Goal: Task Accomplishment & Management: Manage account settings

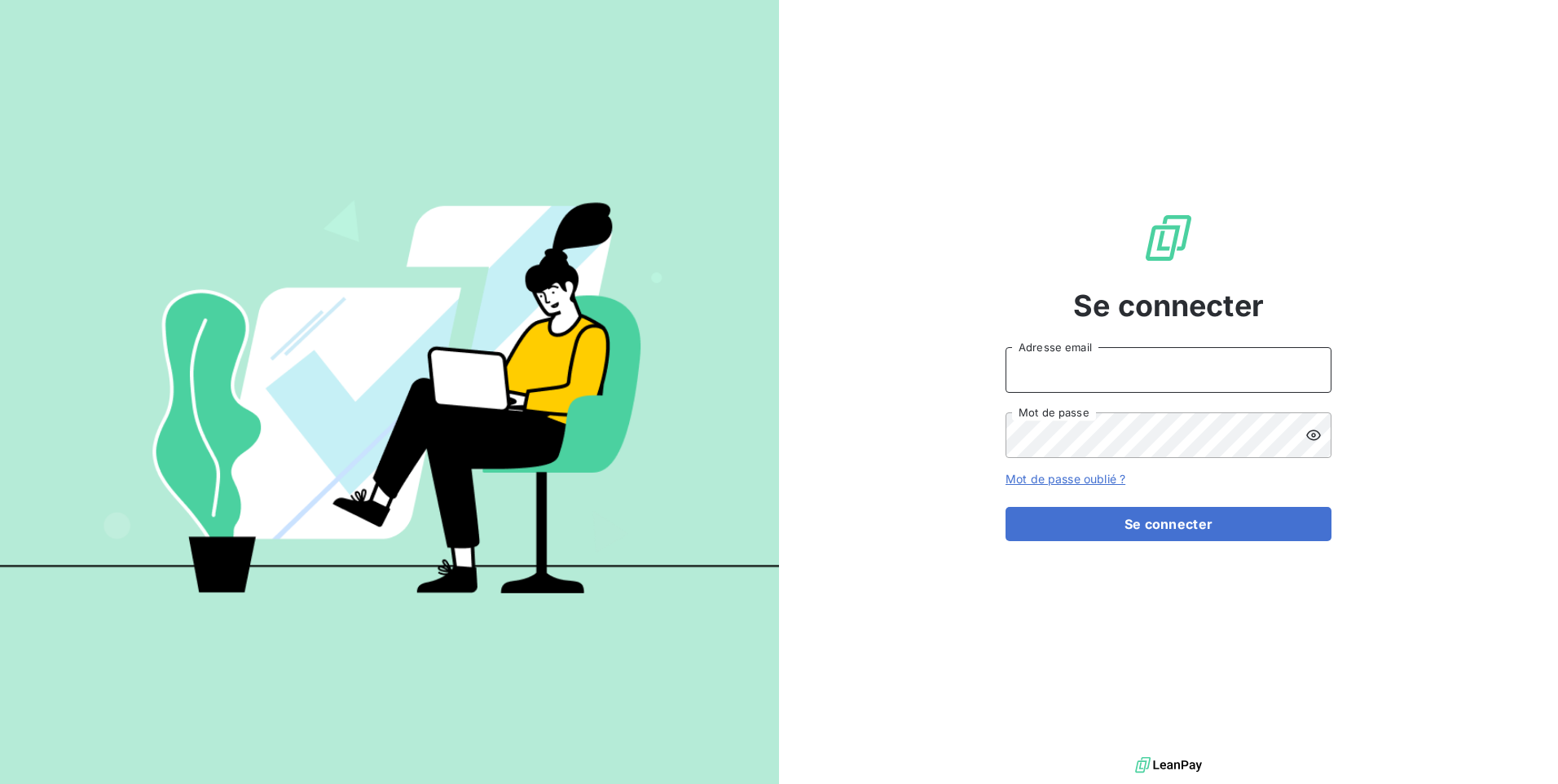
click at [775, 365] on input "Adresse email" at bounding box center [1168, 370] width 326 height 45
type input "[EMAIL_ADDRESS][DOMAIN_NAME]"
click at [775, 434] on icon at bounding box center [1313, 435] width 16 height 16
click at [775, 507] on button "Se connecter" at bounding box center [1168, 524] width 326 height 34
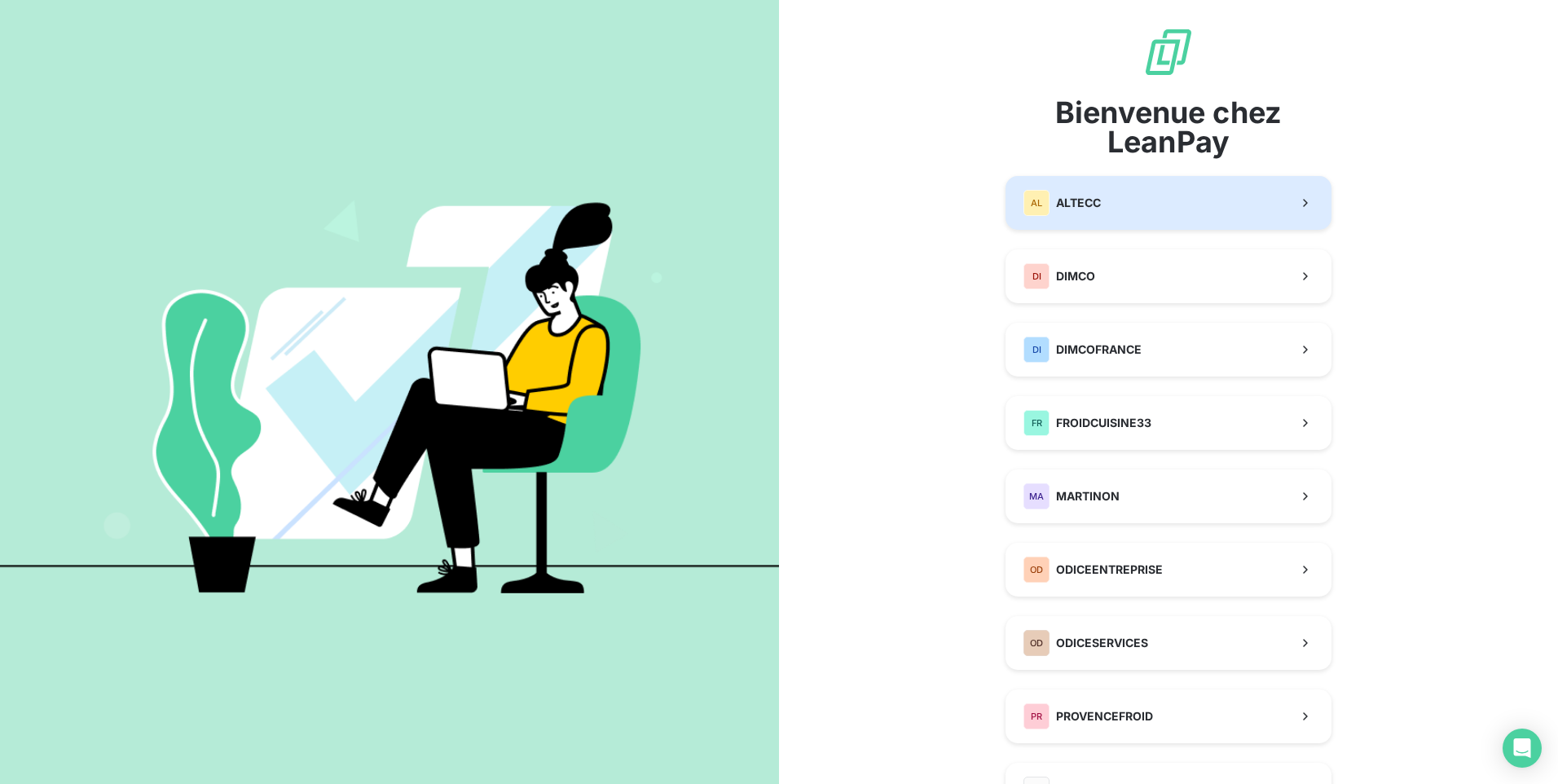
click at [775, 194] on div "AL ALTECC" at bounding box center [1062, 202] width 77 height 26
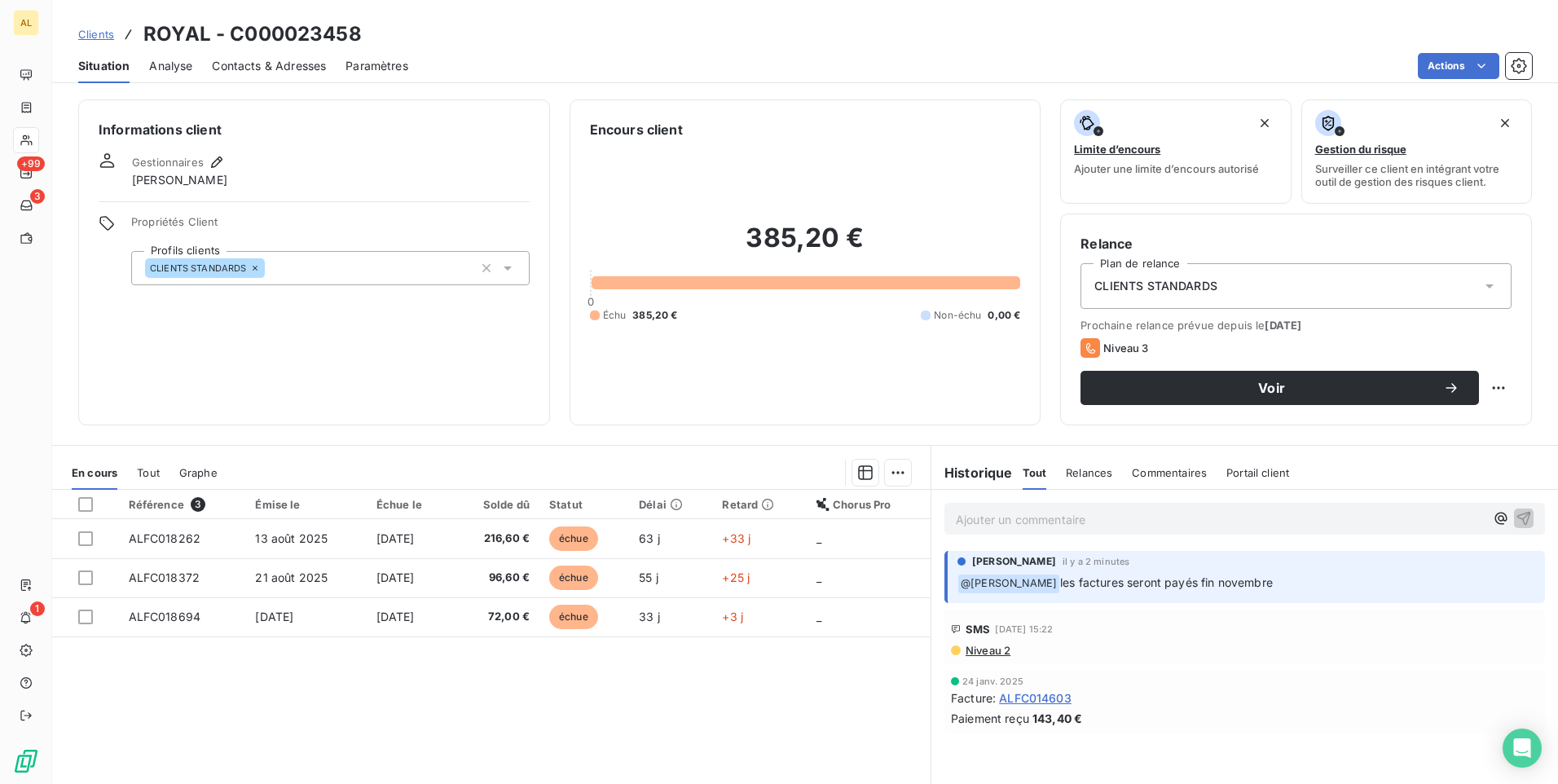
click at [775, 476] on span "Commentaires" at bounding box center [1168, 472] width 75 height 13
click at [775, 572] on div "﻿ @ [PERSON_NAME] les factures seront [PERSON_NAME] fin novembre" at bounding box center [1246, 582] width 577 height 21
click at [775, 558] on div at bounding box center [961, 561] width 8 height 8
click at [775, 474] on span "Tout" at bounding box center [1034, 472] width 23 height 13
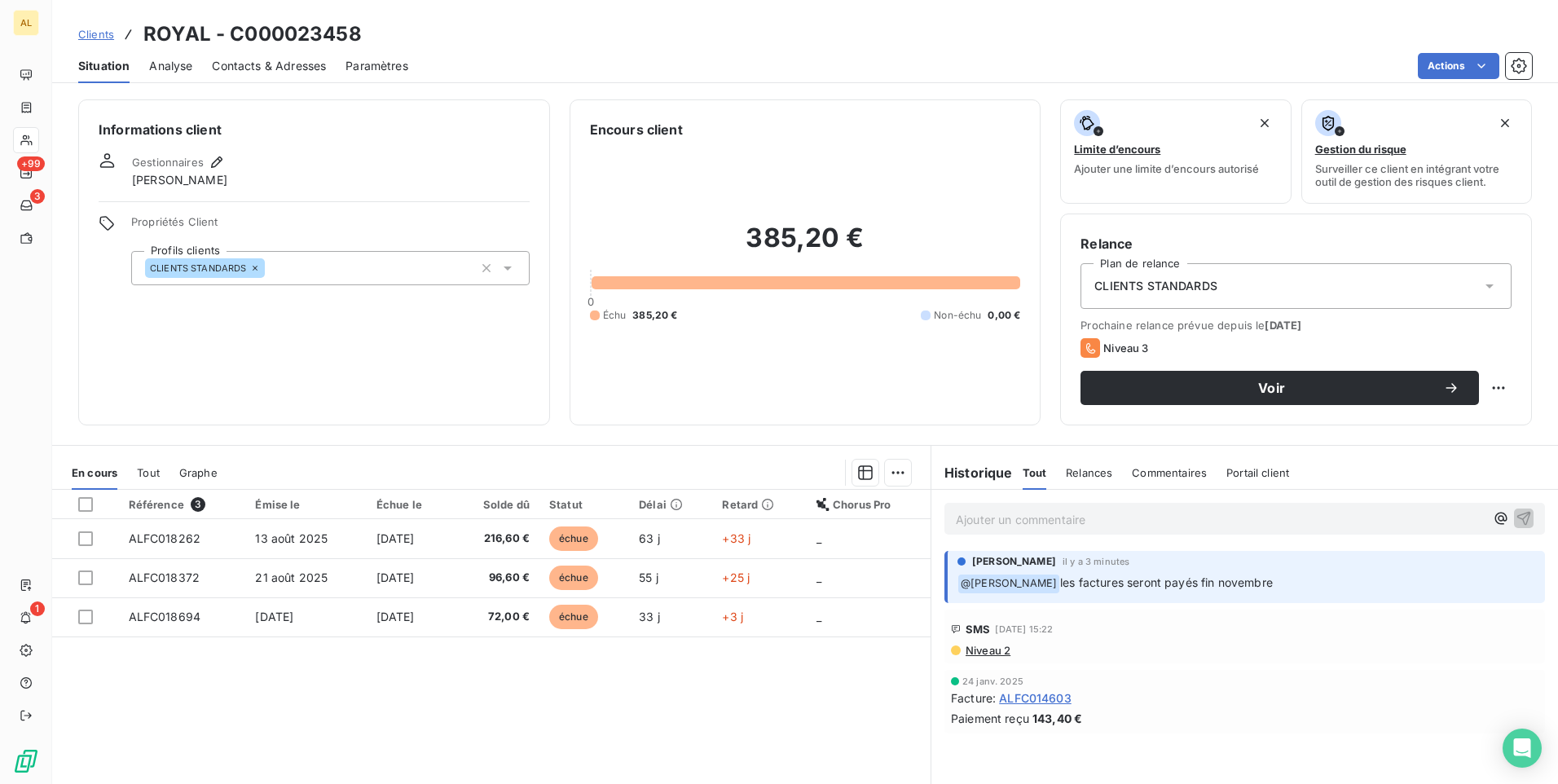
click at [775, 582] on span "les factures seront payés fin novembre" at bounding box center [1167, 582] width 213 height 14
drag, startPoint x: 1187, startPoint y: 577, endPoint x: 1133, endPoint y: 574, distance: 54.1
click at [775, 574] on p "﻿ @ [PERSON_NAME] les factures seront [PERSON_NAME] fin novembre" at bounding box center [1246, 583] width 577 height 20
drag, startPoint x: 1133, startPoint y: 574, endPoint x: 995, endPoint y: 573, distance: 138.0
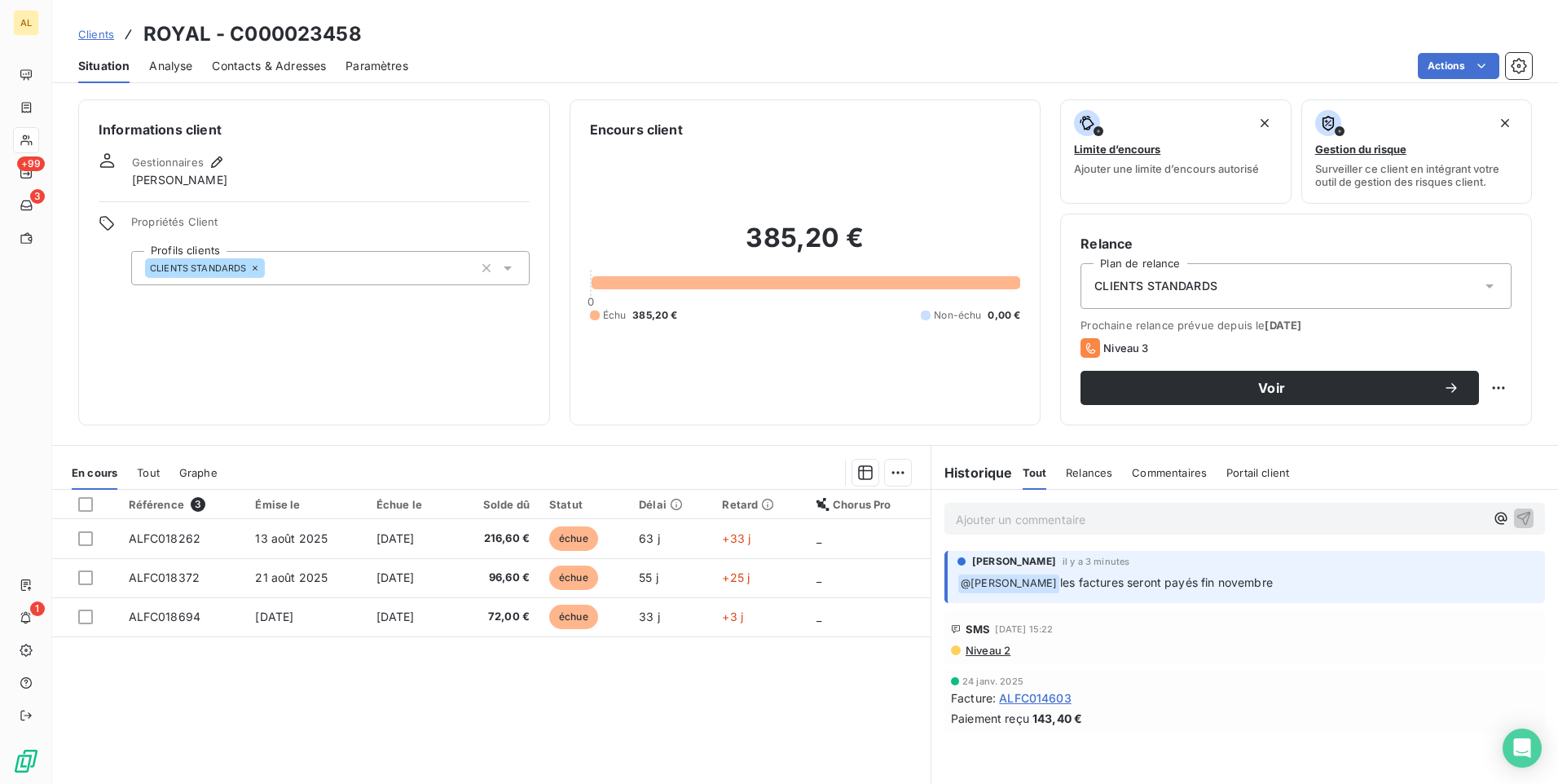
click at [775, 574] on p "﻿ @ [PERSON_NAME] les factures seront [PERSON_NAME] fin novembre" at bounding box center [1246, 583] width 577 height 20
click at [775, 582] on div "[PERSON_NAME] il y a 3 minutes ﻿ @ [PERSON_NAME] les factures seront [PERSON_NA…" at bounding box center [1245, 576] width 601 height 52
click at [775, 462] on div "Relances" at bounding box center [1089, 473] width 46 height 34
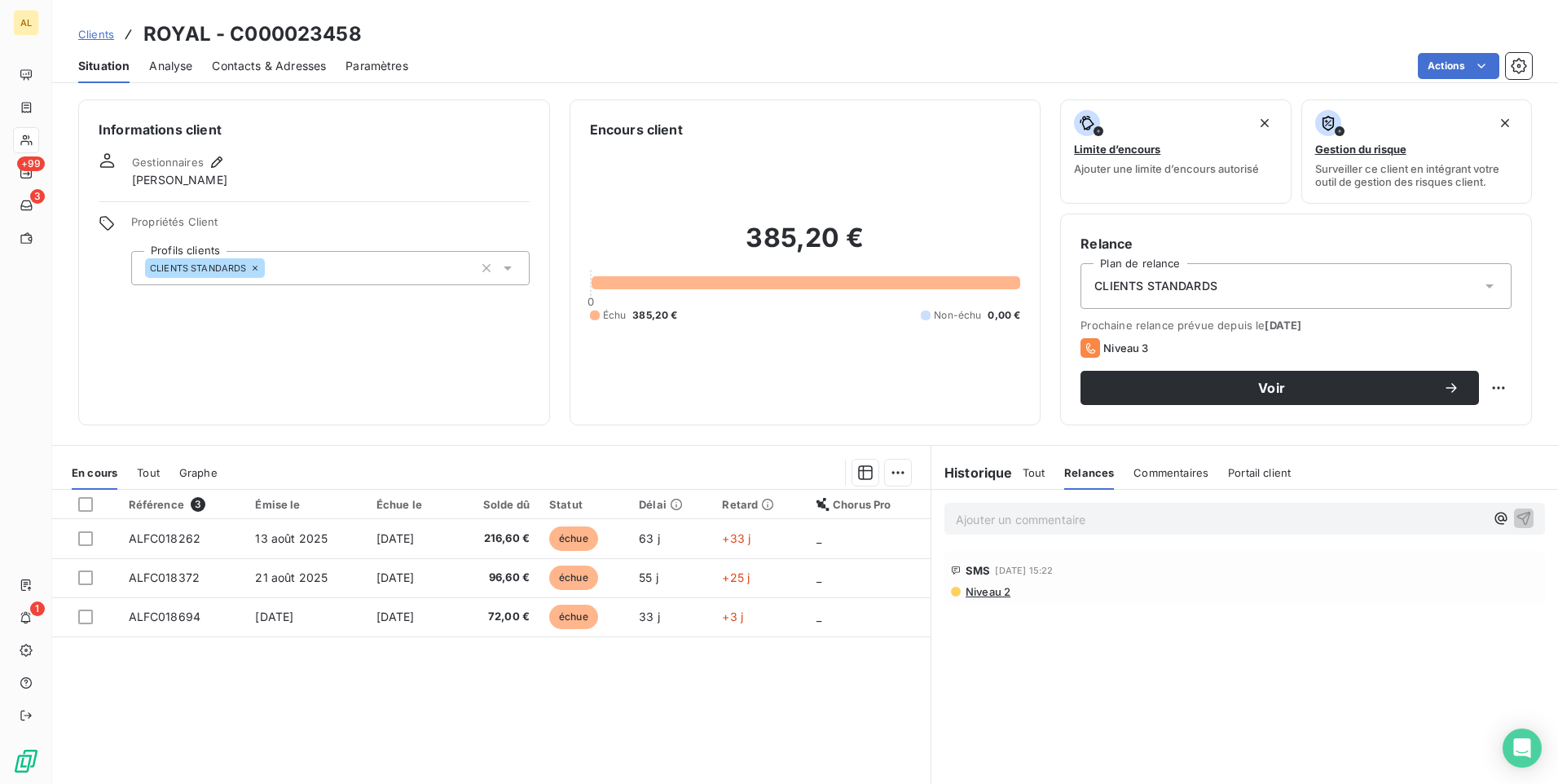
click at [775, 470] on span "Commentaires" at bounding box center [1170, 472] width 75 height 13
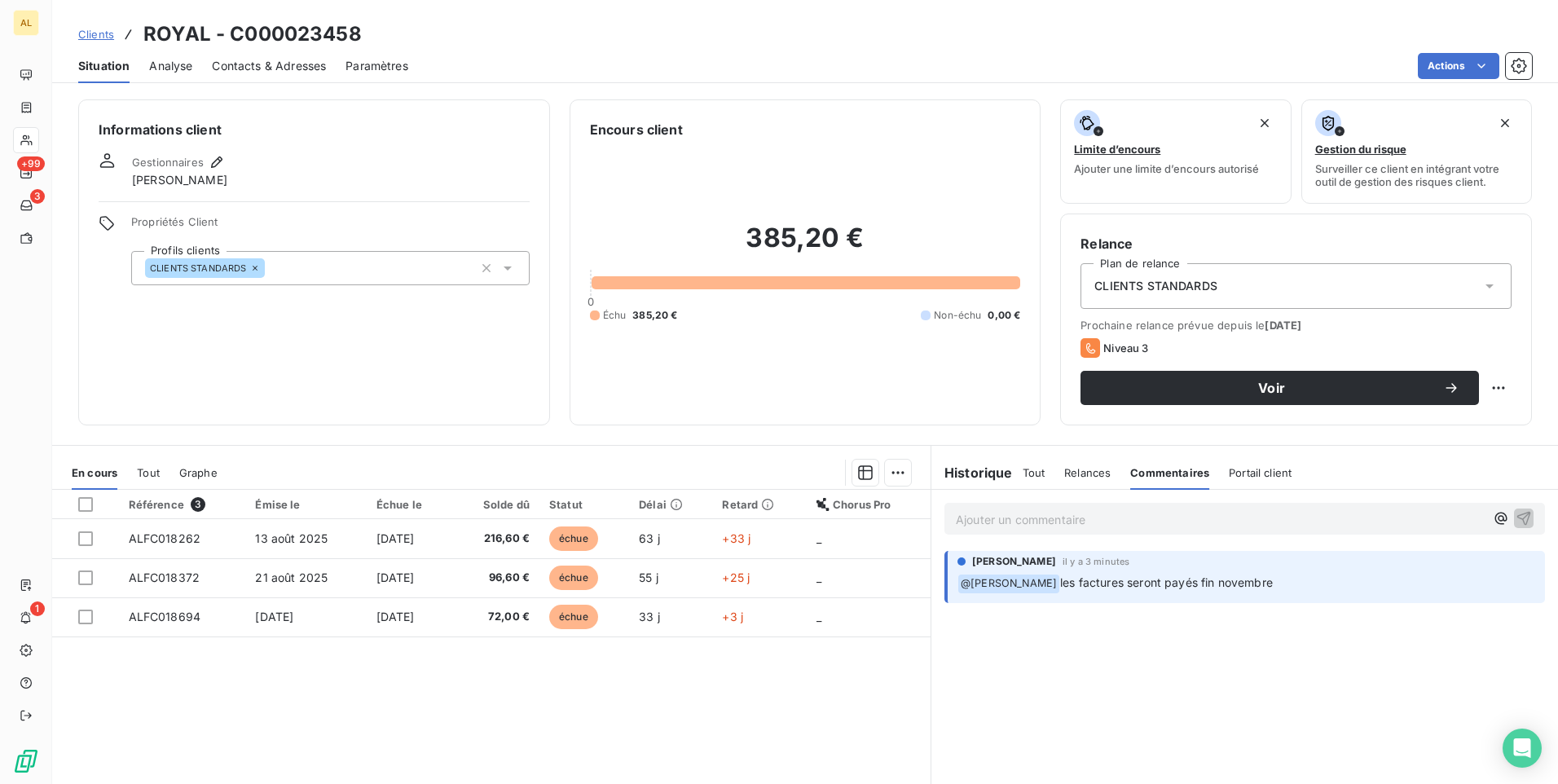
click at [775, 470] on span "Portail client" at bounding box center [1259, 472] width 63 height 13
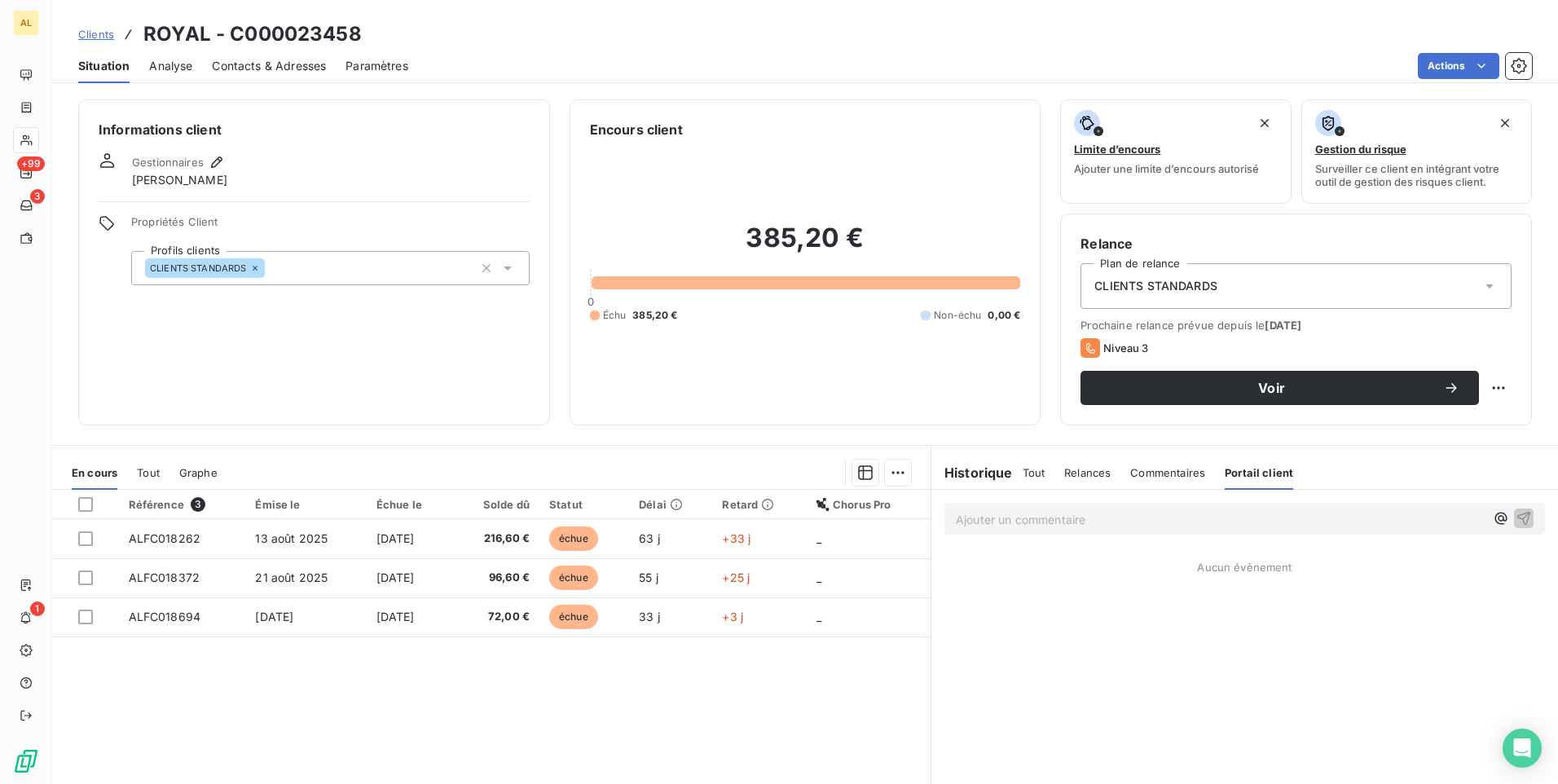
click at [775, 481] on div "Commentaires" at bounding box center [1167, 473] width 75 height 34
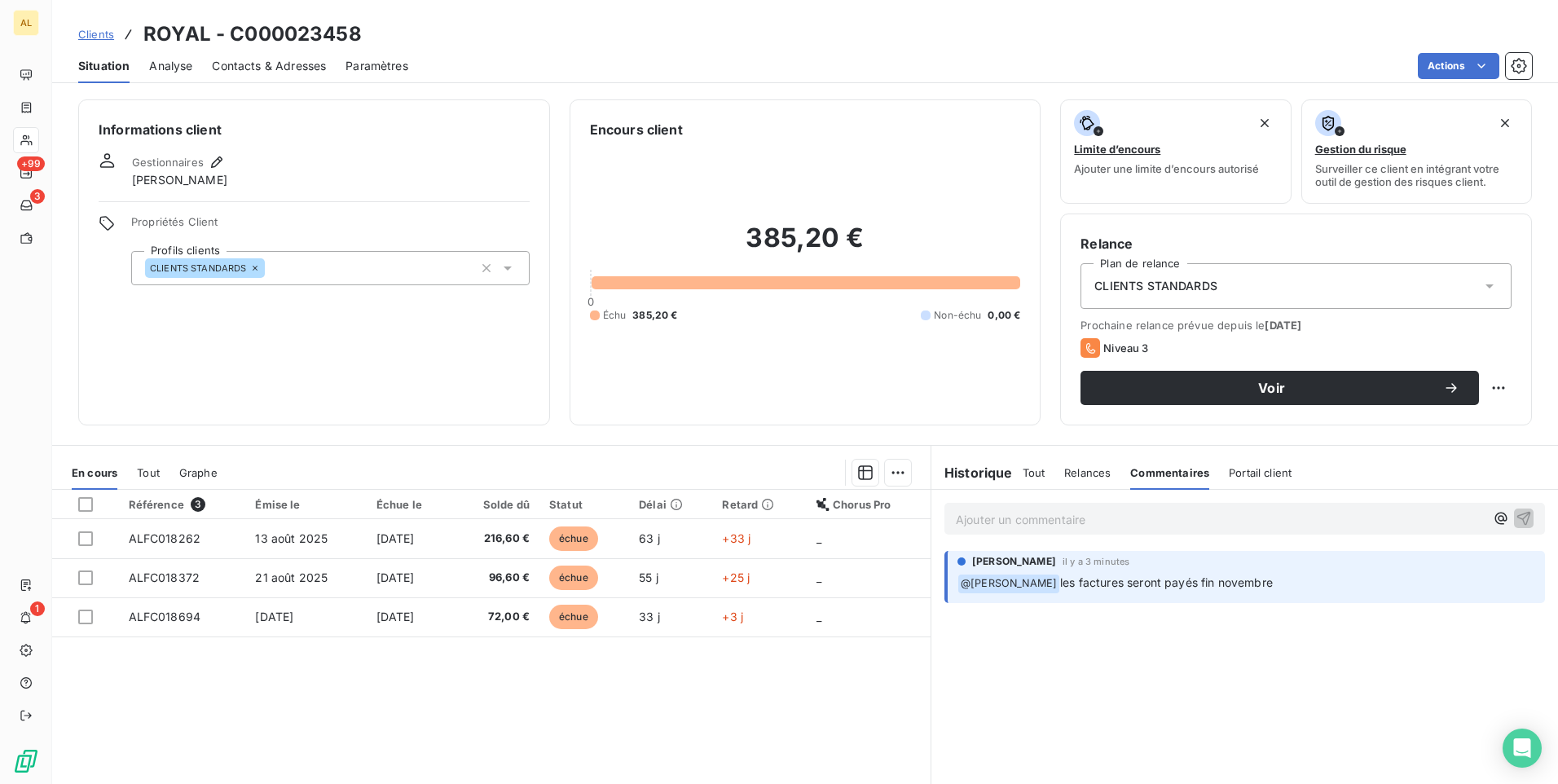
click at [775, 467] on span "Relances" at bounding box center [1087, 472] width 46 height 13
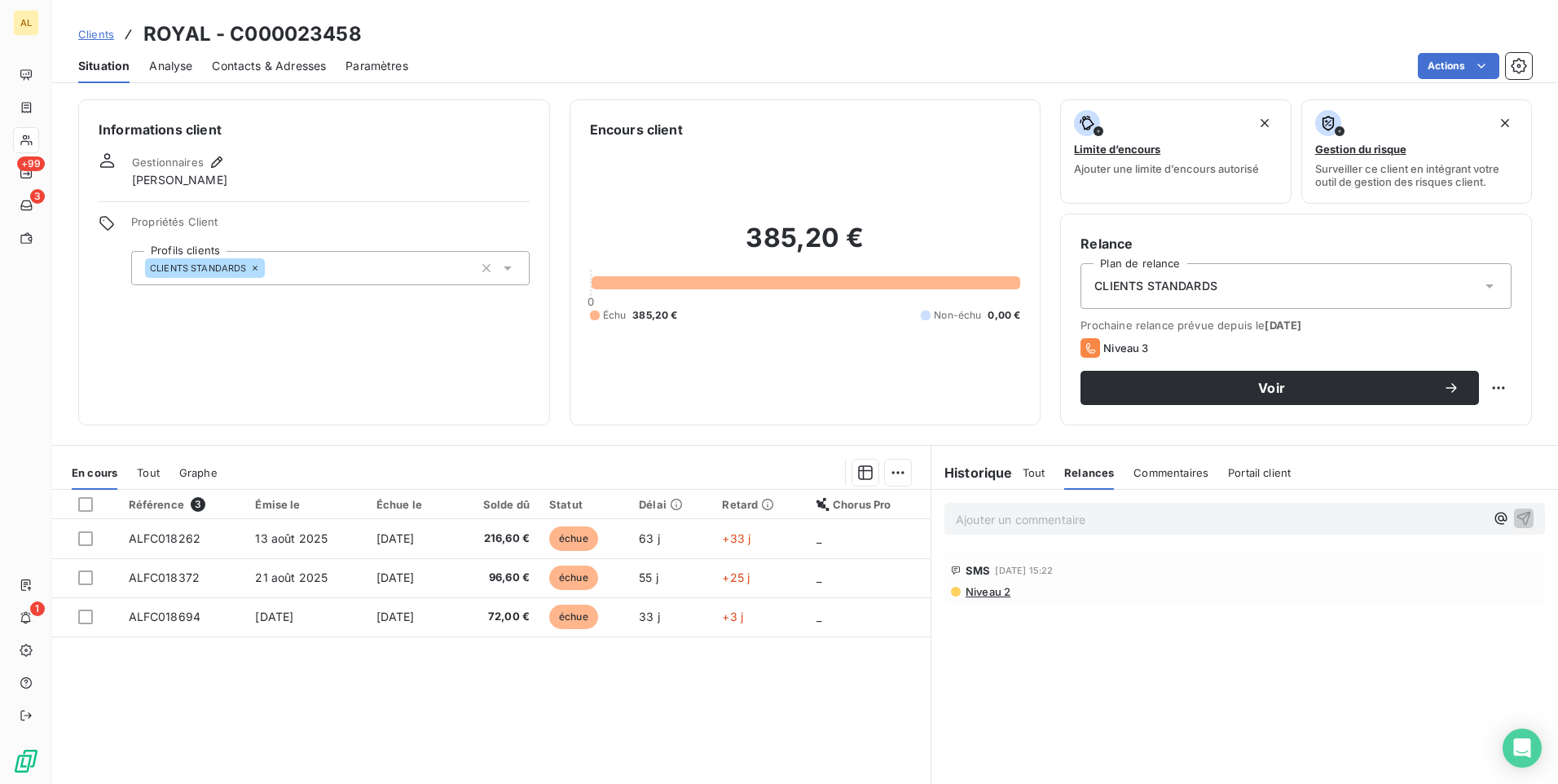
click at [775, 467] on span "Tout" at bounding box center [1034, 472] width 23 height 13
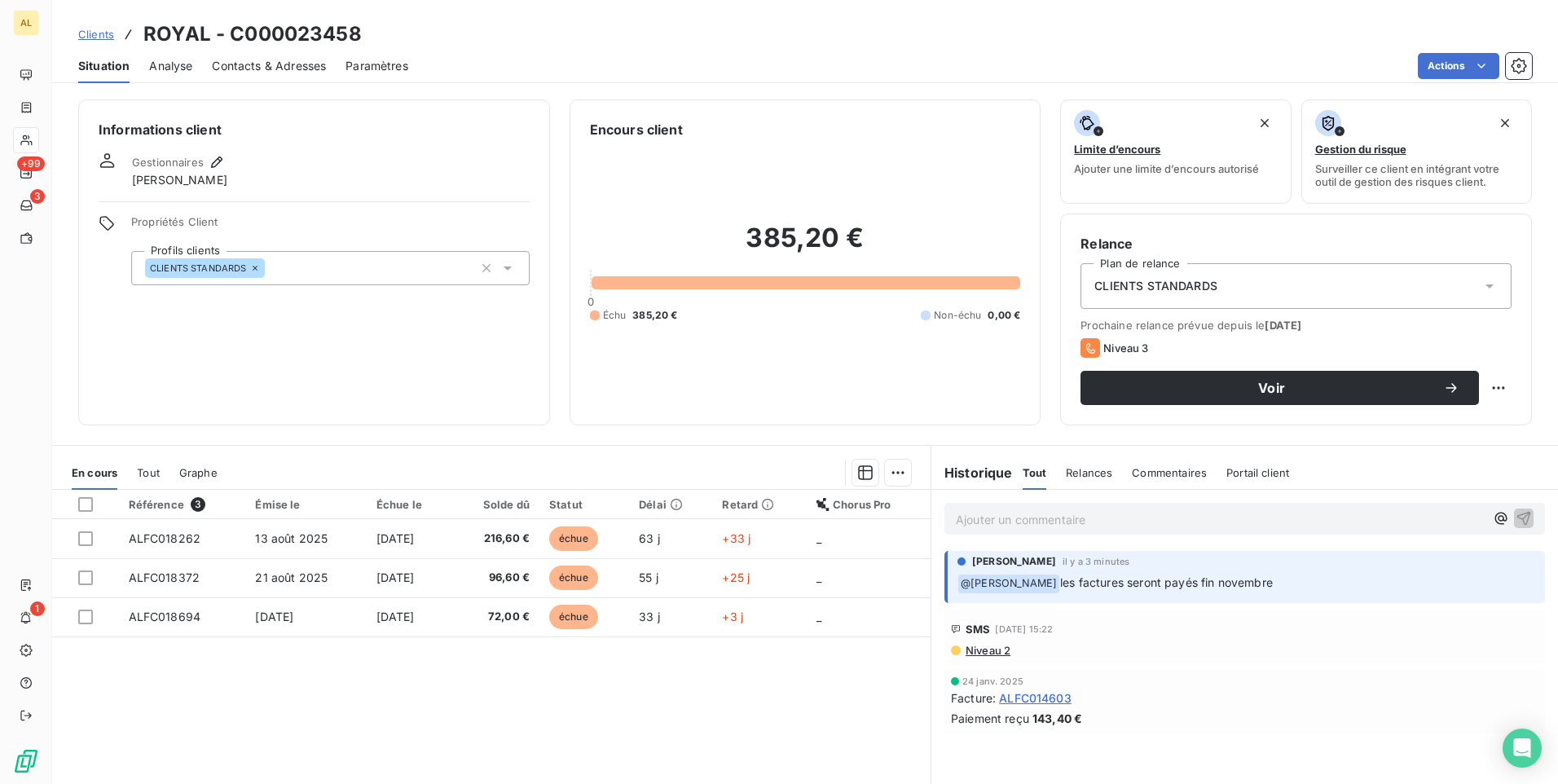
click at [775, 578] on span "les factures seront payés fin novembre" at bounding box center [1167, 582] width 213 height 14
click at [775, 581] on span "@ [PERSON_NAME]" at bounding box center [1009, 584] width 101 height 19
click at [775, 552] on div "[PERSON_NAME] il y a 3 minutes ﻿ @ [PERSON_NAME] les factures seront [PERSON_NA…" at bounding box center [1245, 576] width 601 height 52
click at [775, 582] on div "[PERSON_NAME] il y a 3 minutes ﻿ @ [PERSON_NAME] les factures seront [PERSON_NA…" at bounding box center [1245, 576] width 601 height 52
click at [775, 582] on span "@ [PERSON_NAME]" at bounding box center [1009, 584] width 101 height 19
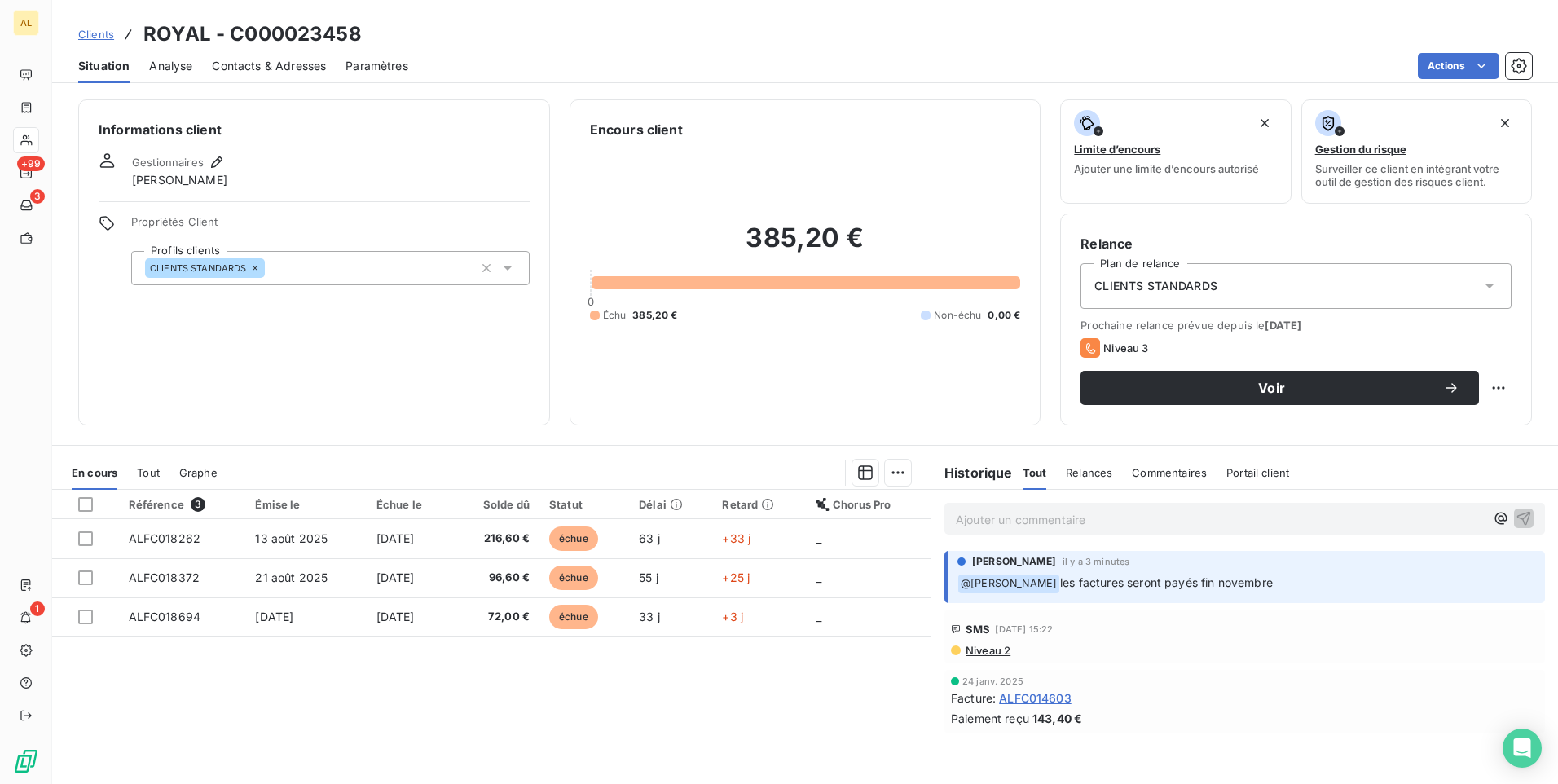
click at [775, 582] on span "@ [PERSON_NAME]" at bounding box center [1009, 584] width 101 height 19
drag, startPoint x: 1030, startPoint y: 588, endPoint x: 1113, endPoint y: 570, distance: 84.9
click at [775, 570] on div "[PERSON_NAME] il y a 3 minutes ﻿ @ [PERSON_NAME] les factures seront [PERSON_NA…" at bounding box center [1246, 574] width 577 height 39
click at [775, 582] on div "[PERSON_NAME] il y a 3 minutes ﻿ @ [PERSON_NAME] les factures seront [PERSON_NA…" at bounding box center [1245, 576] width 601 height 52
click at [775, 471] on span "Commentaires" at bounding box center [1168, 472] width 75 height 13
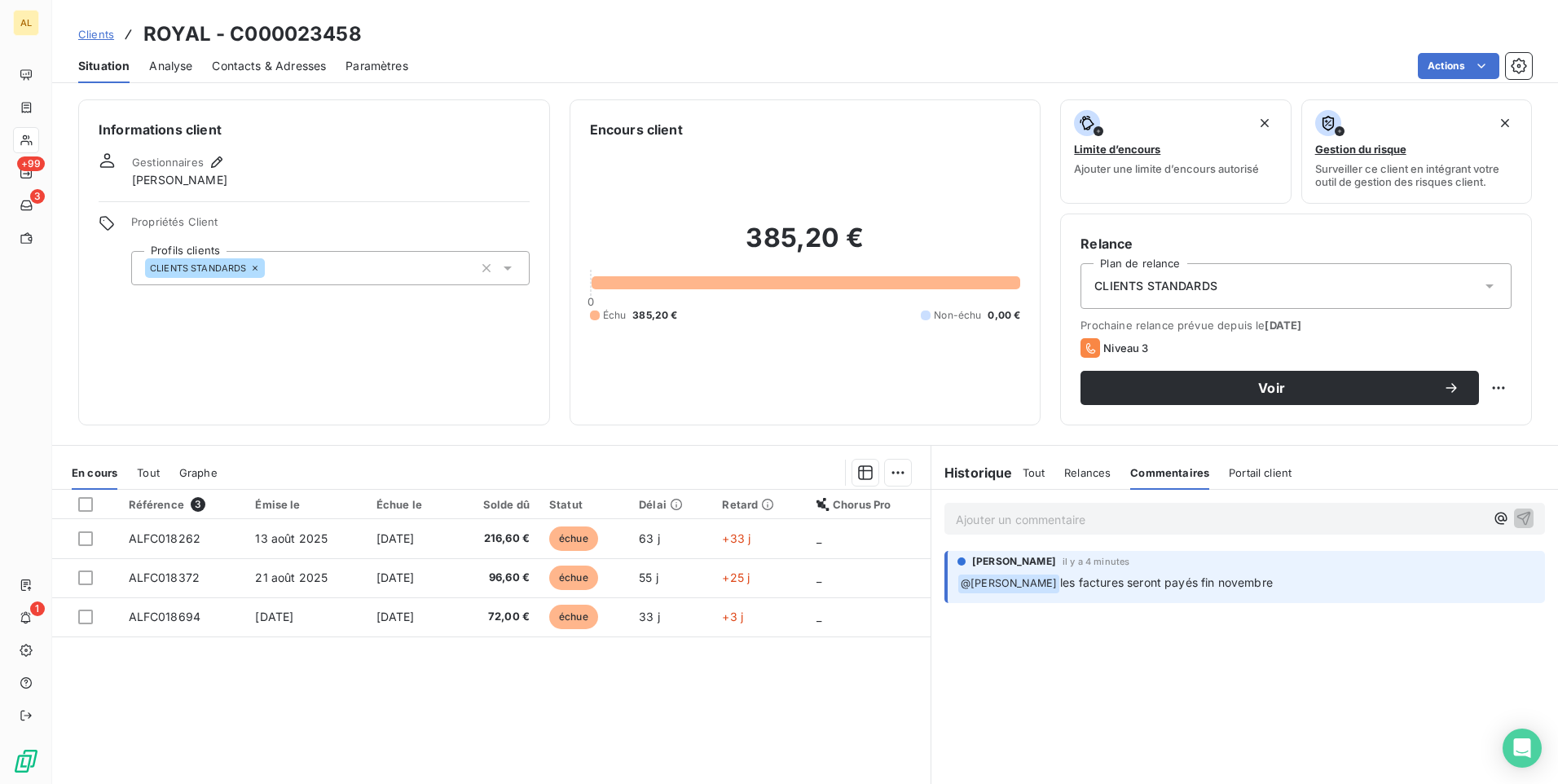
drag, startPoint x: 1042, startPoint y: 570, endPoint x: 1158, endPoint y: 570, distance: 116.0
click at [775, 570] on div "[PERSON_NAME] il y a 4 minutes ﻿ @ [PERSON_NAME] les factures seront [PERSON_NA…" at bounding box center [1246, 574] width 577 height 39
click at [775, 582] on div "Ajouter un commentaire ﻿ [PERSON_NAME] il y a 4 minutes ﻿ @ [PERSON_NAME] les f…" at bounding box center [1245, 671] width 626 height 363
click at [775, 474] on span "Tout" at bounding box center [1034, 472] width 23 height 13
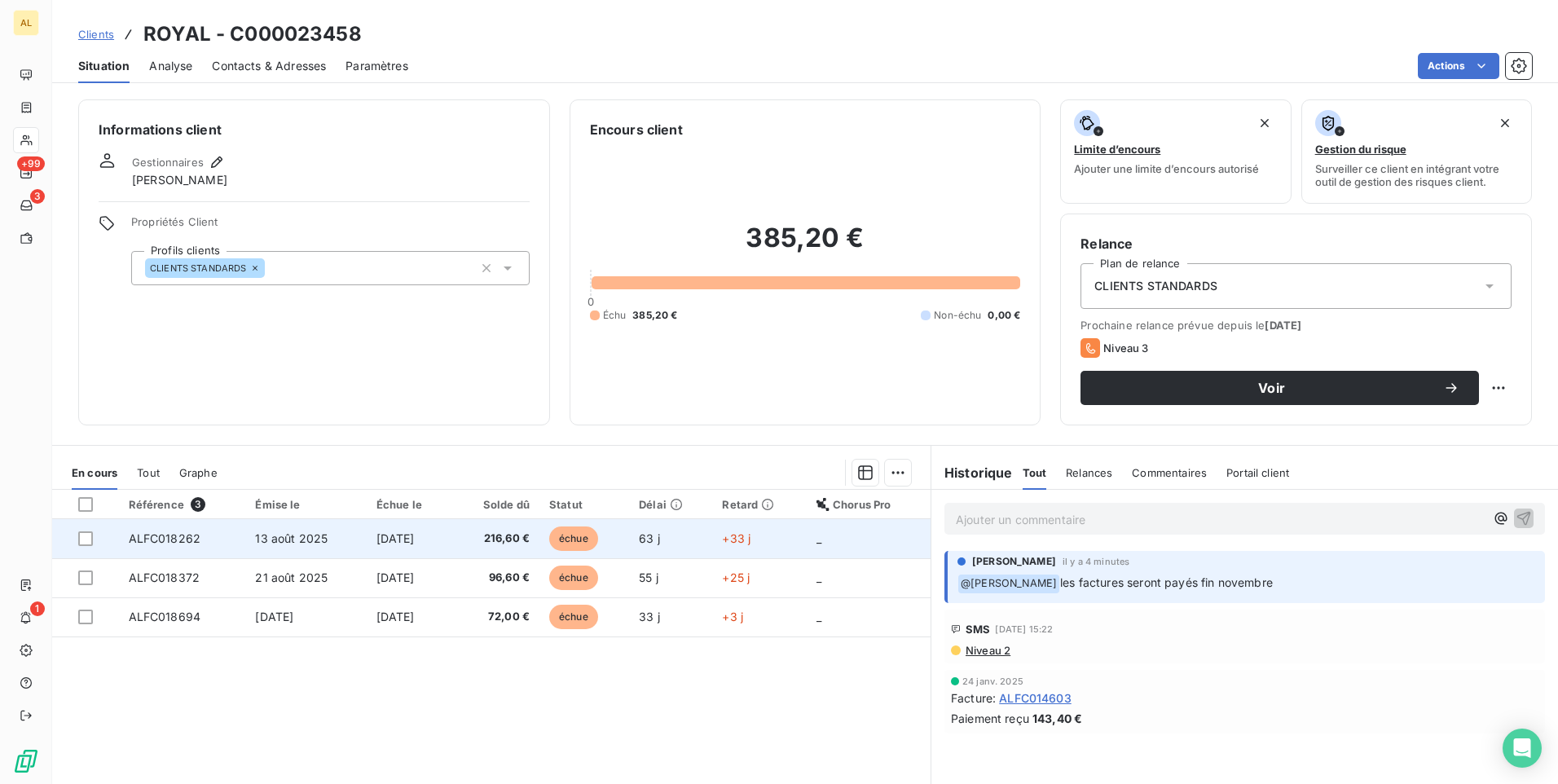
click at [445, 532] on td "[DATE]" at bounding box center [409, 539] width 86 height 39
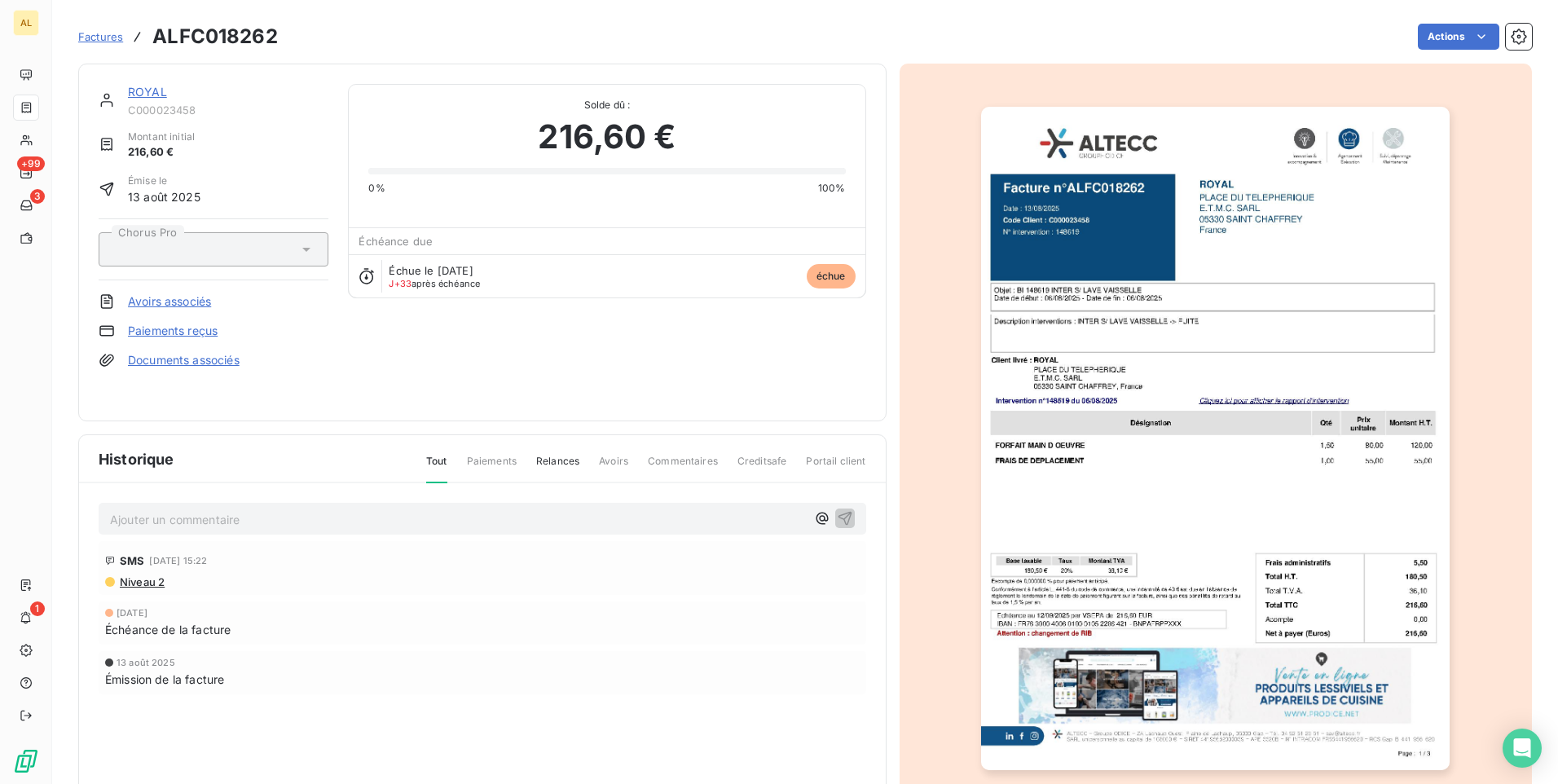
click at [775, 23] on div "Factures ALFC018262 Actions" at bounding box center [805, 37] width 1453 height 34
click at [775, 33] on html "AL +99 3 1 Factures ALFC018262 Actions ROYAL C000023458 Montant initial 216,60 …" at bounding box center [779, 392] width 1558 height 784
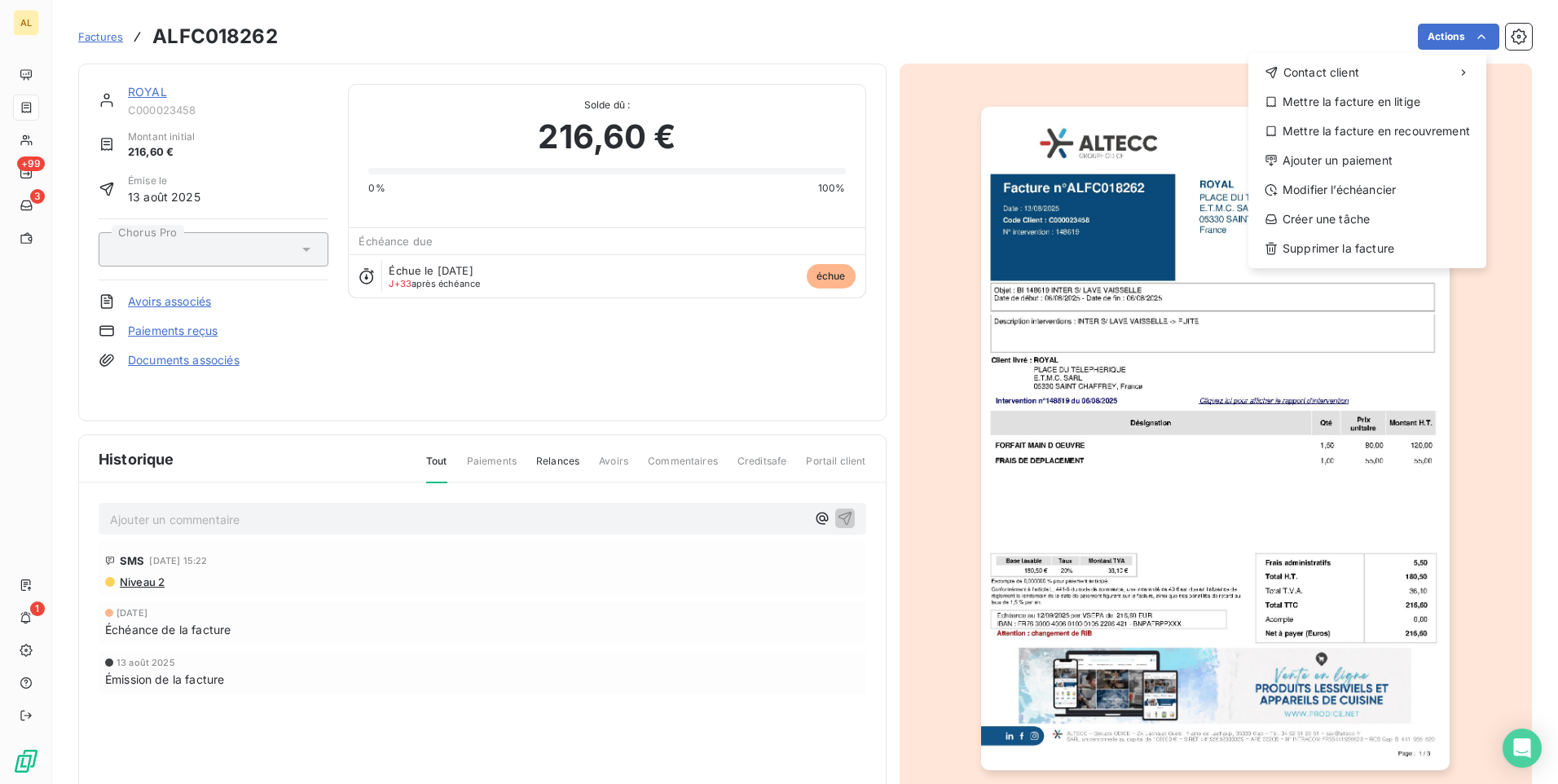
drag, startPoint x: 591, startPoint y: 383, endPoint x: 353, endPoint y: 315, distance: 247.5
click at [574, 378] on html "AL +99 3 1 Factures ALFC018262 Actions Contact client Mettre la facture en liti…" at bounding box center [779, 392] width 1558 height 784
click at [775, 35] on html "AL +99 3 1 Factures ALFC018262 Actions Contact client Mettre la facture en liti…" at bounding box center [779, 392] width 1558 height 784
click at [775, 32] on html "AL +99 3 1 Factures ALFC018262 Actions Contact client Mettre la facture en liti…" at bounding box center [779, 392] width 1558 height 784
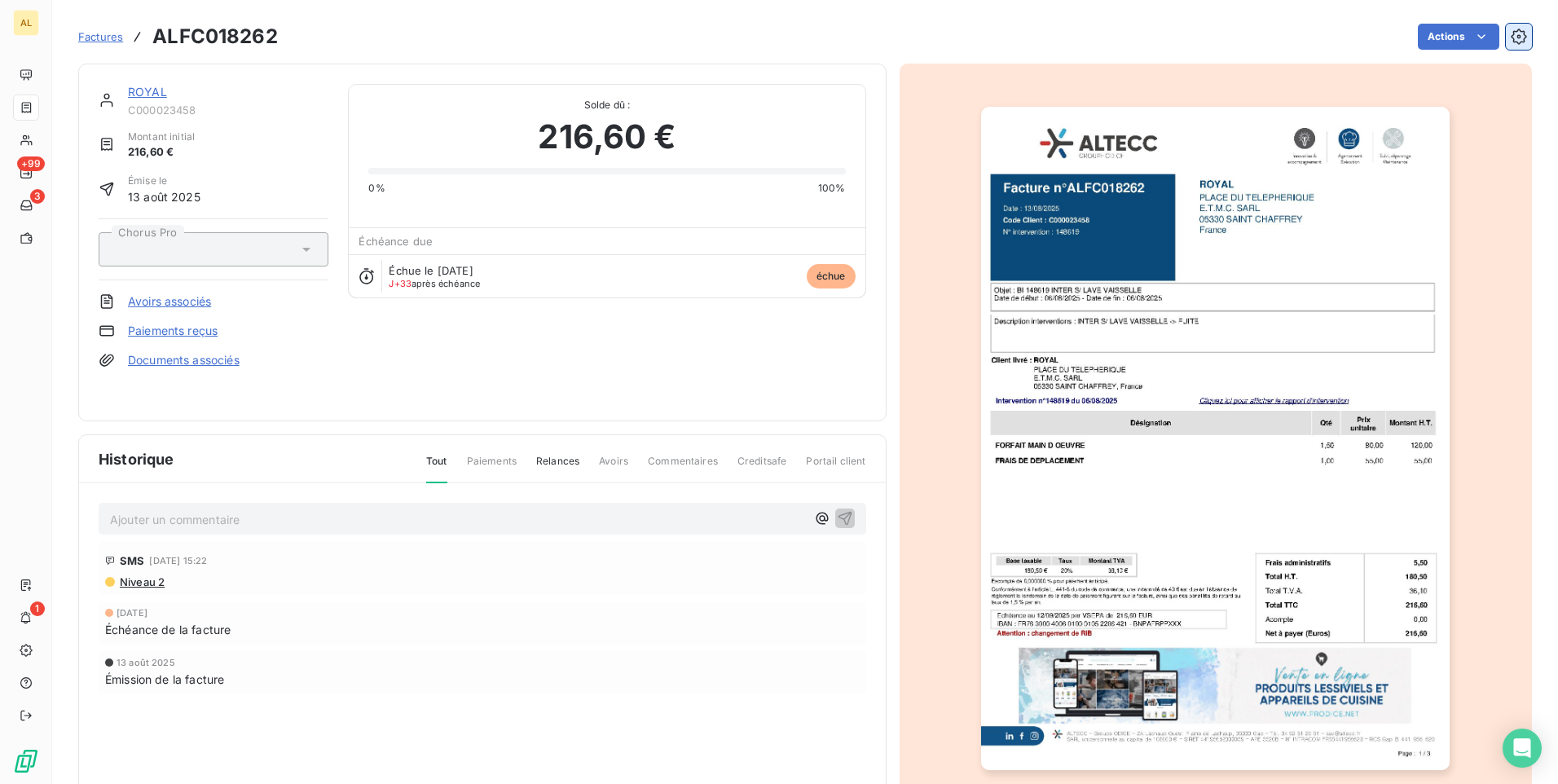
click at [775, 33] on icon "button" at bounding box center [1519, 36] width 16 height 16
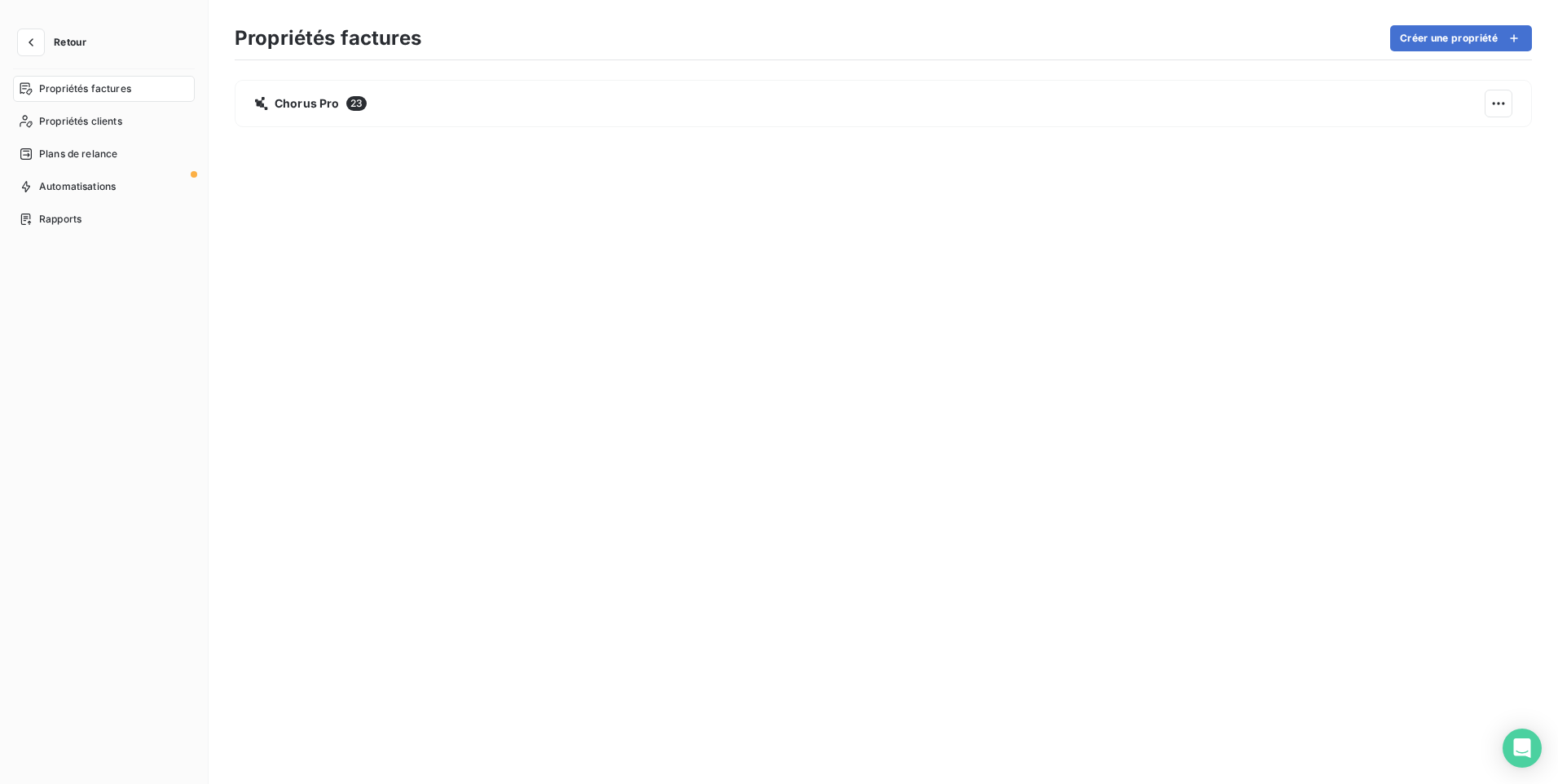
click at [45, 37] on button "Retour" at bounding box center [56, 42] width 87 height 26
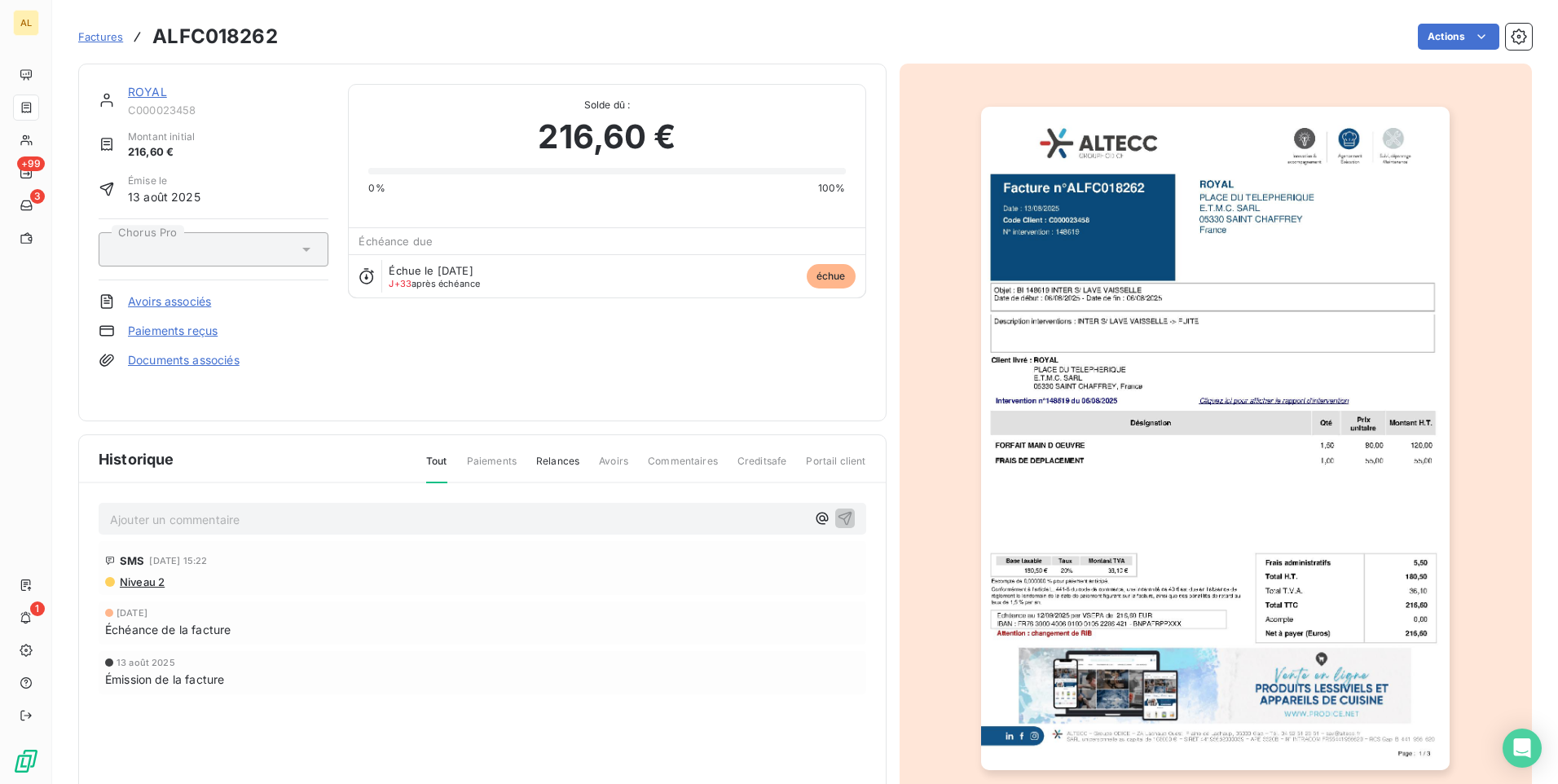
click at [181, 330] on link "Paiements reçus" at bounding box center [172, 330] width 89 height 16
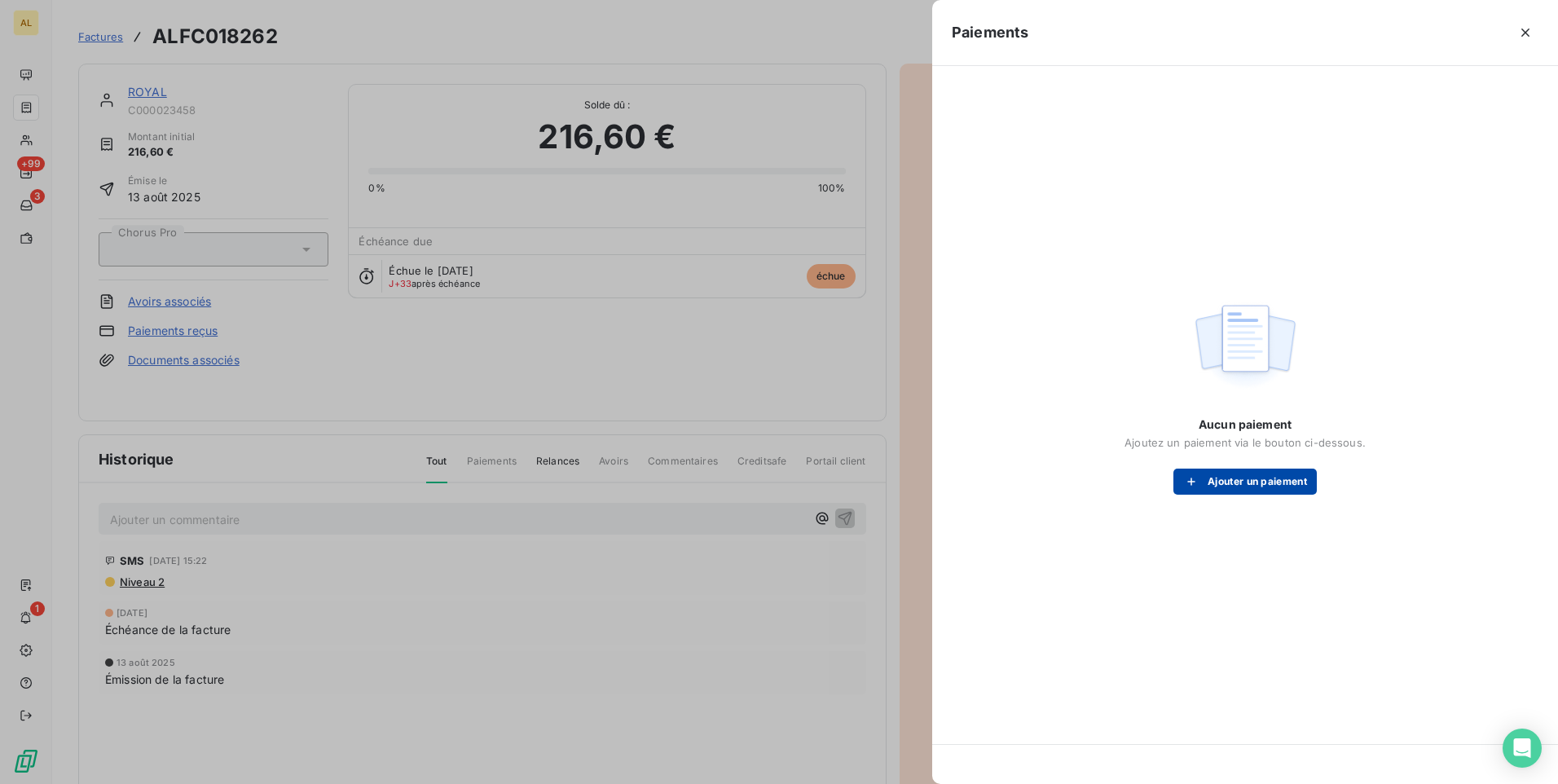
click at [775, 480] on button "Ajouter un paiement" at bounding box center [1245, 481] width 143 height 26
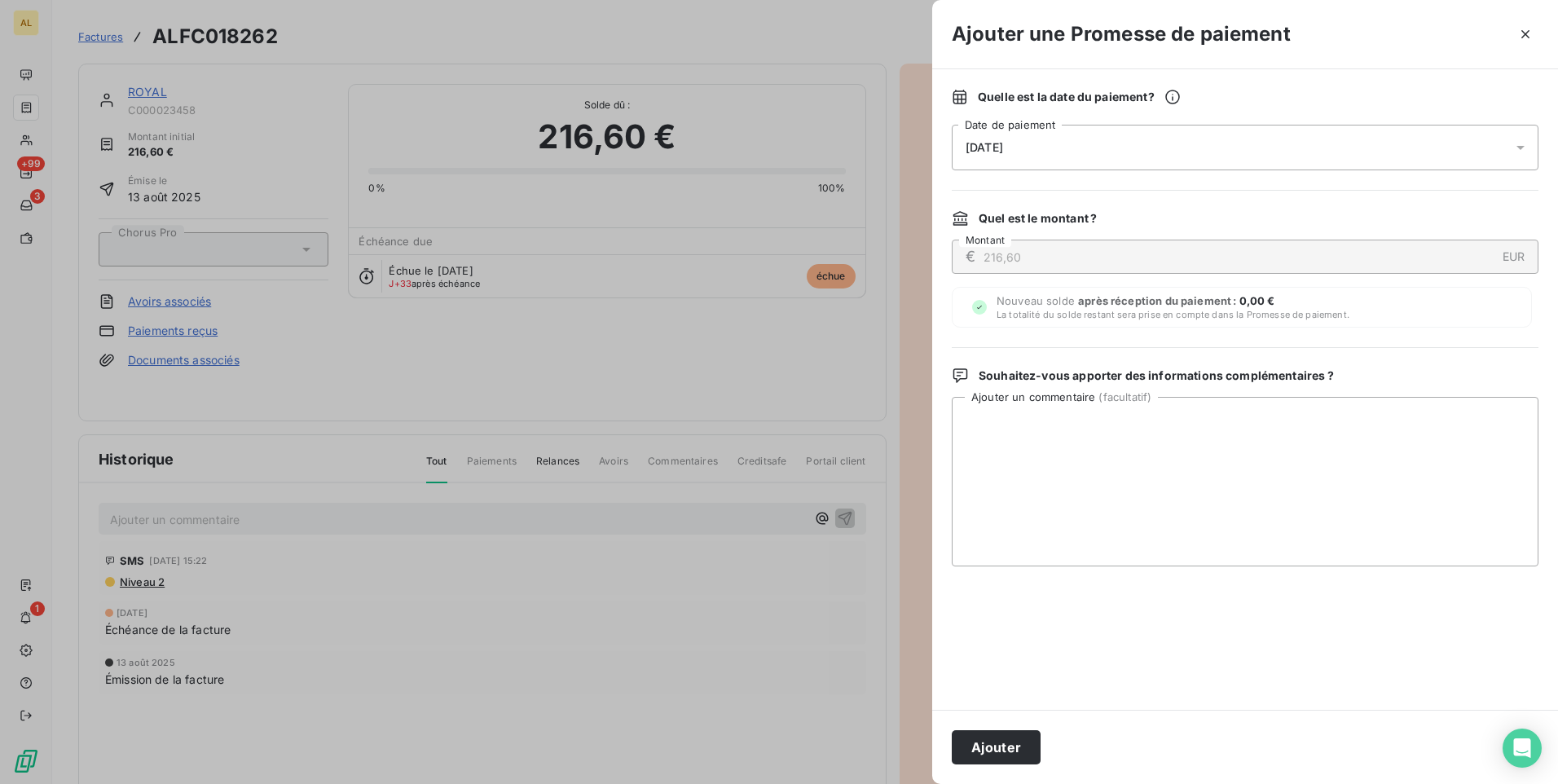
click at [775, 131] on div "[DATE]" at bounding box center [1245, 147] width 587 height 45
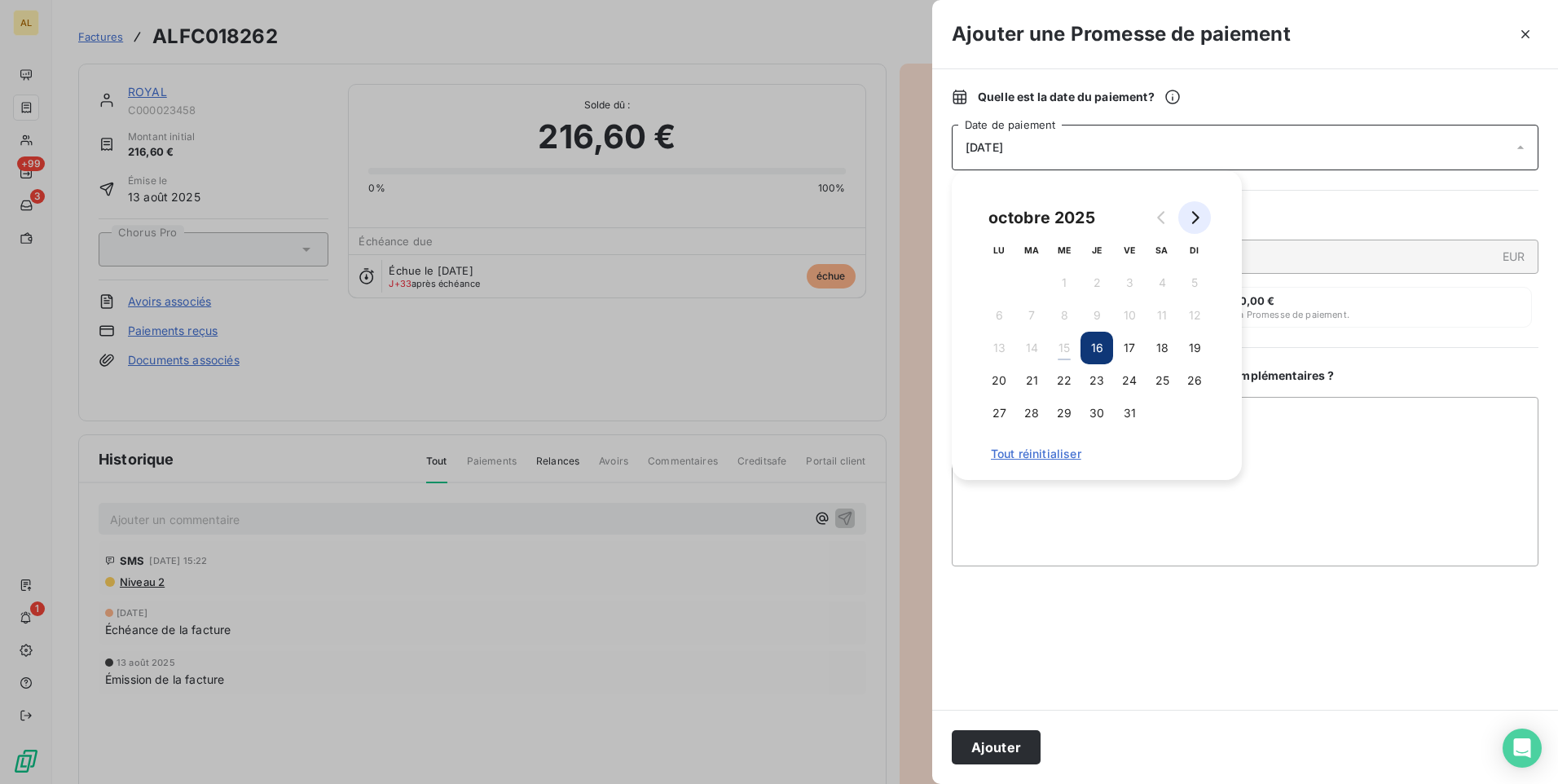
click at [775, 216] on icon "Go to next month" at bounding box center [1194, 217] width 13 height 13
click at [775, 413] on button "30" at bounding box center [1194, 413] width 33 height 33
click at [775, 582] on button "Ajouter" at bounding box center [996, 747] width 89 height 34
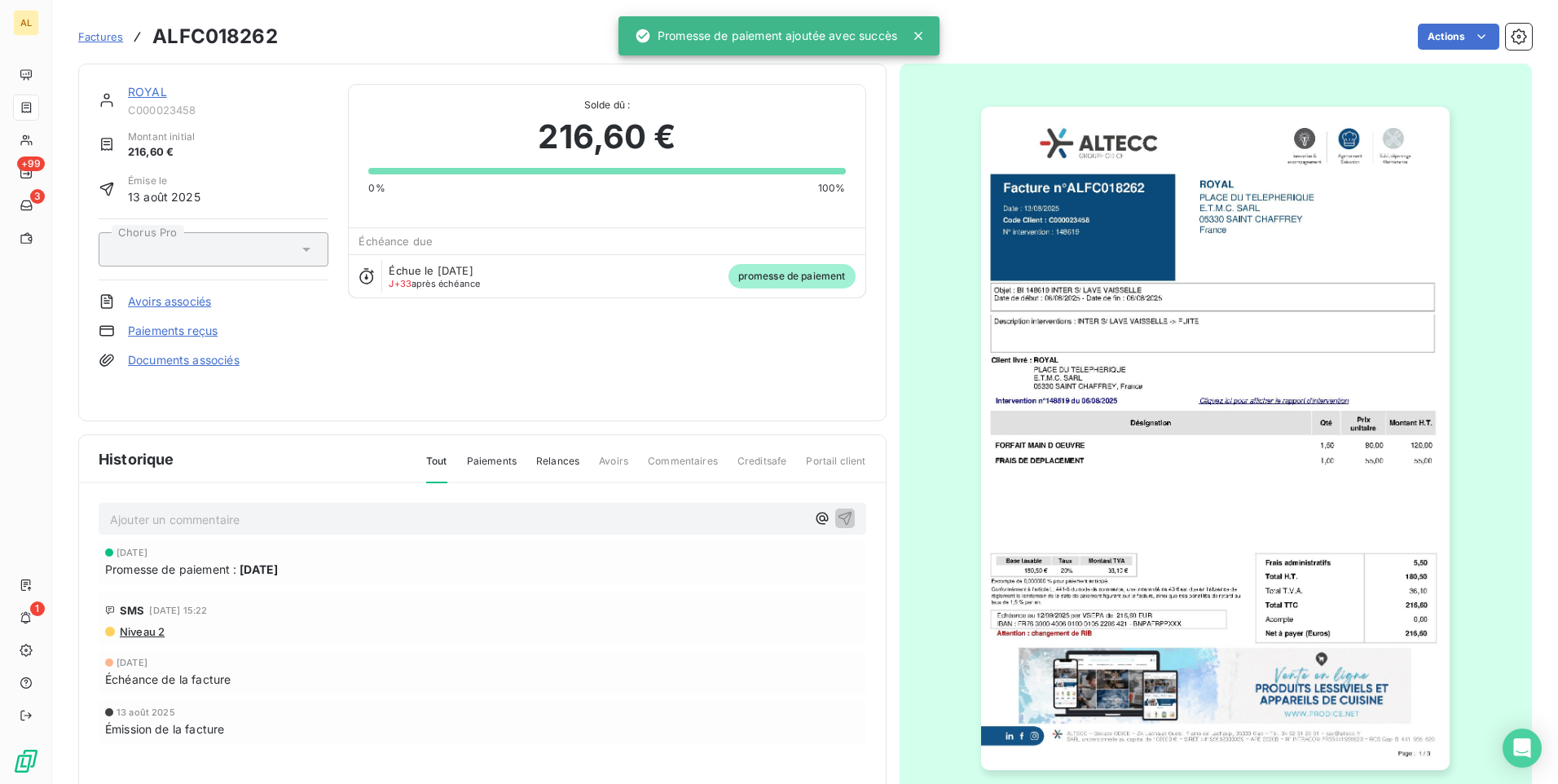
drag, startPoint x: 112, startPoint y: 33, endPoint x: 184, endPoint y: 92, distance: 93.1
click at [112, 33] on span "Factures" at bounding box center [100, 36] width 45 height 13
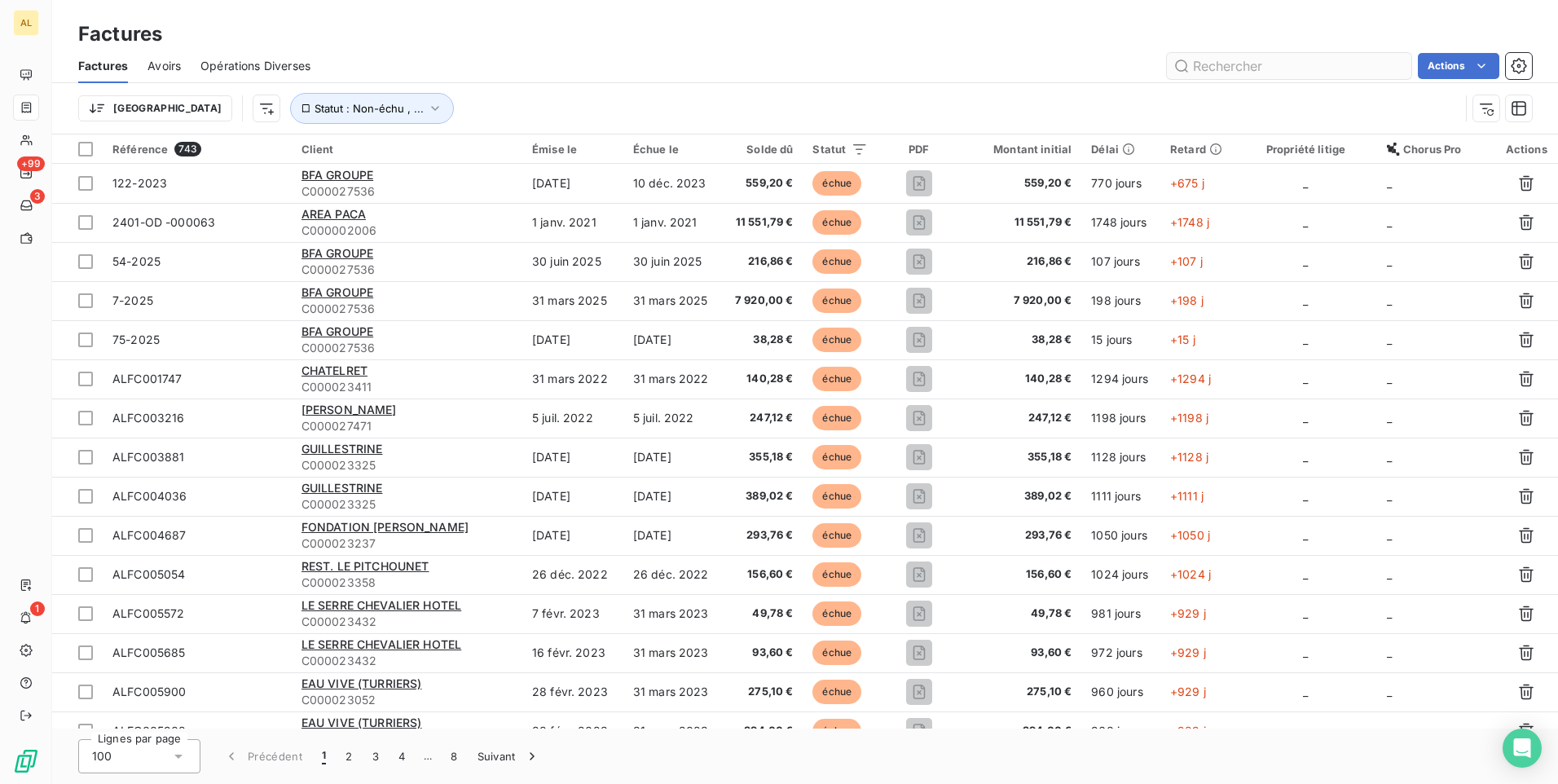
click at [775, 67] on input "text" at bounding box center [1289, 66] width 245 height 26
type input "le royal"
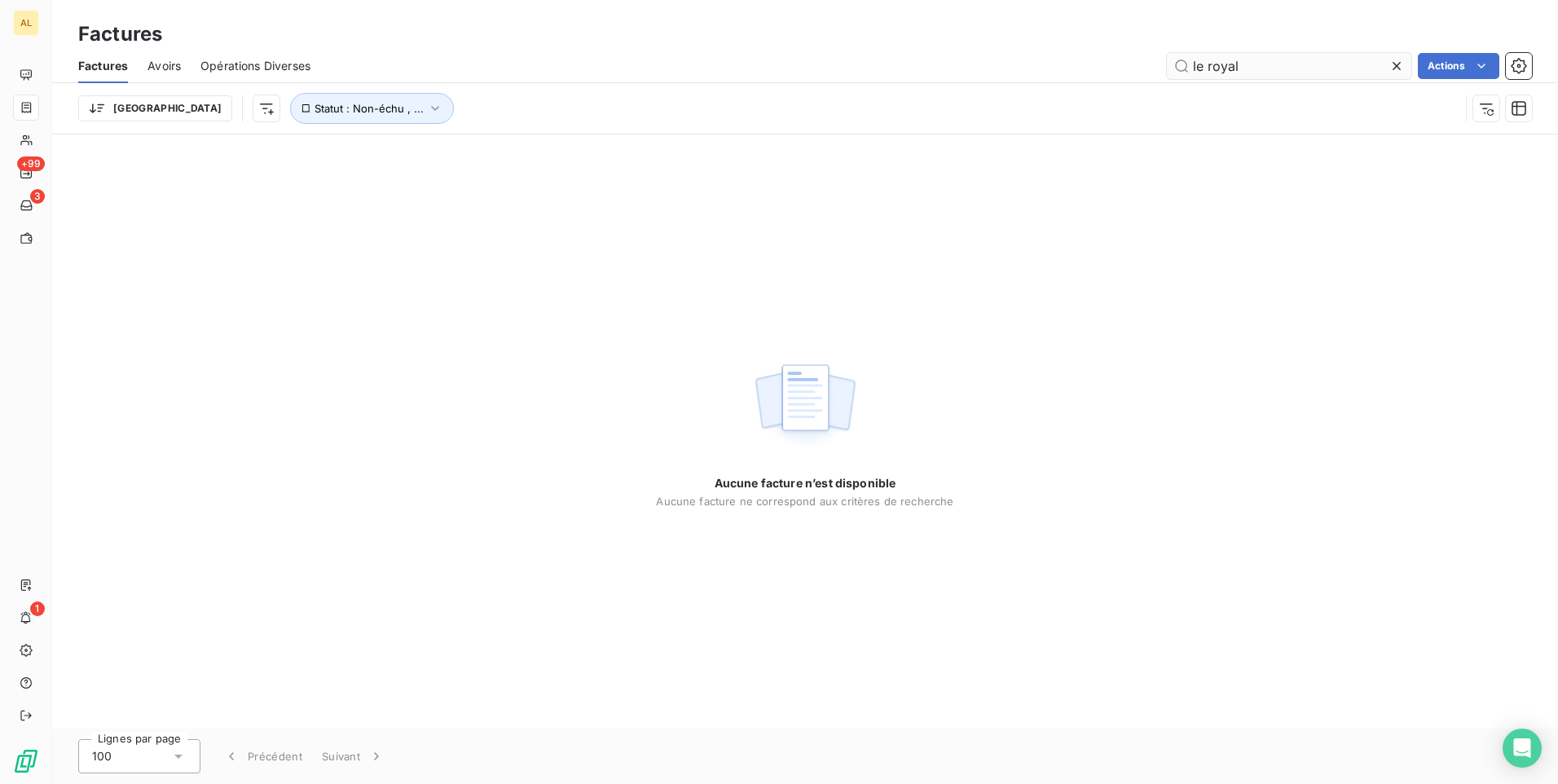
click at [775, 58] on input "le royal" at bounding box center [1289, 66] width 245 height 26
drag, startPoint x: 1168, startPoint y: 60, endPoint x: 1012, endPoint y: 60, distance: 156.0
click at [775, 60] on div "le royal Actions" at bounding box center [931, 66] width 1202 height 26
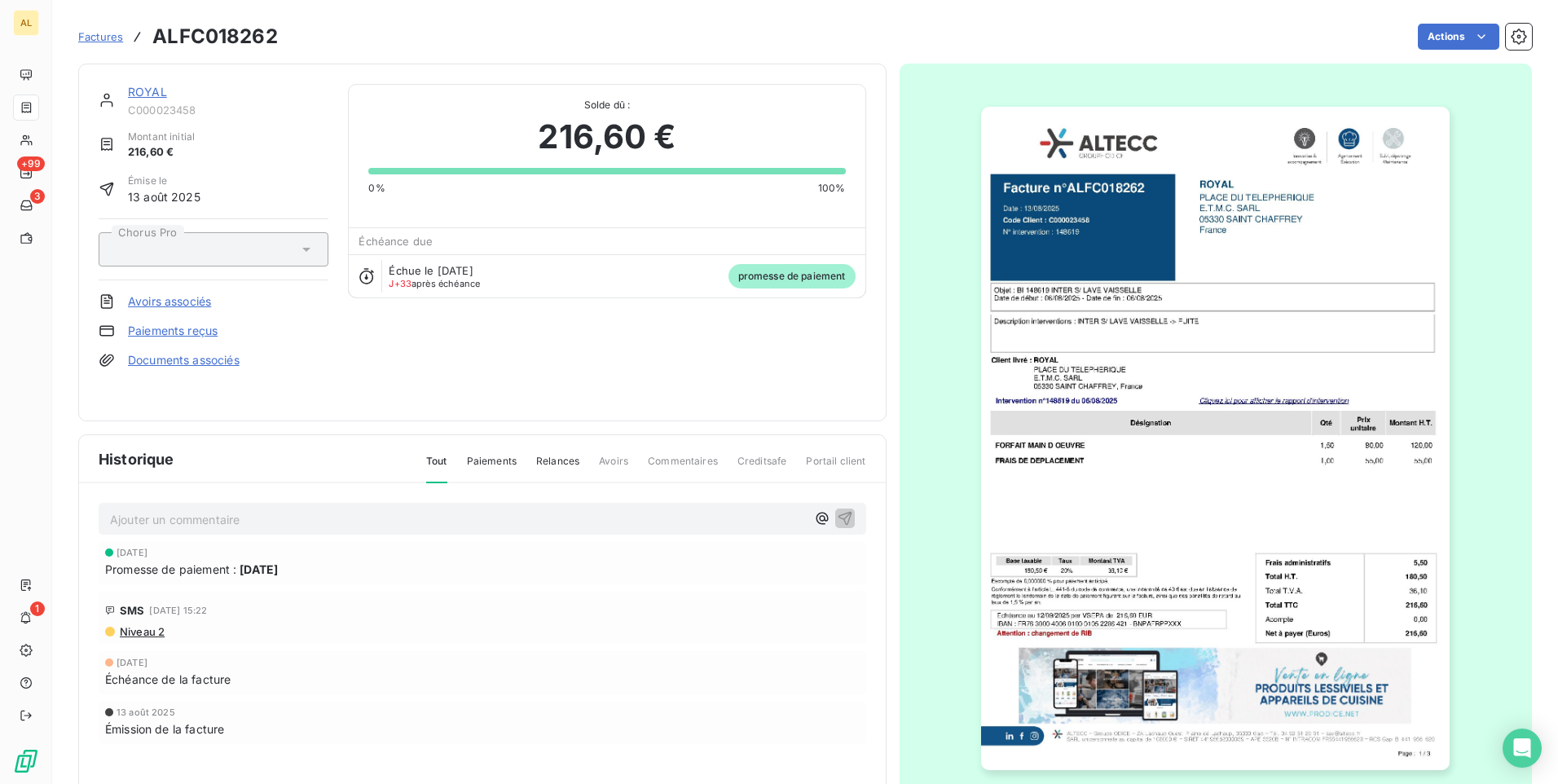
click at [136, 89] on link "ROYAL" at bounding box center [148, 92] width 39 height 14
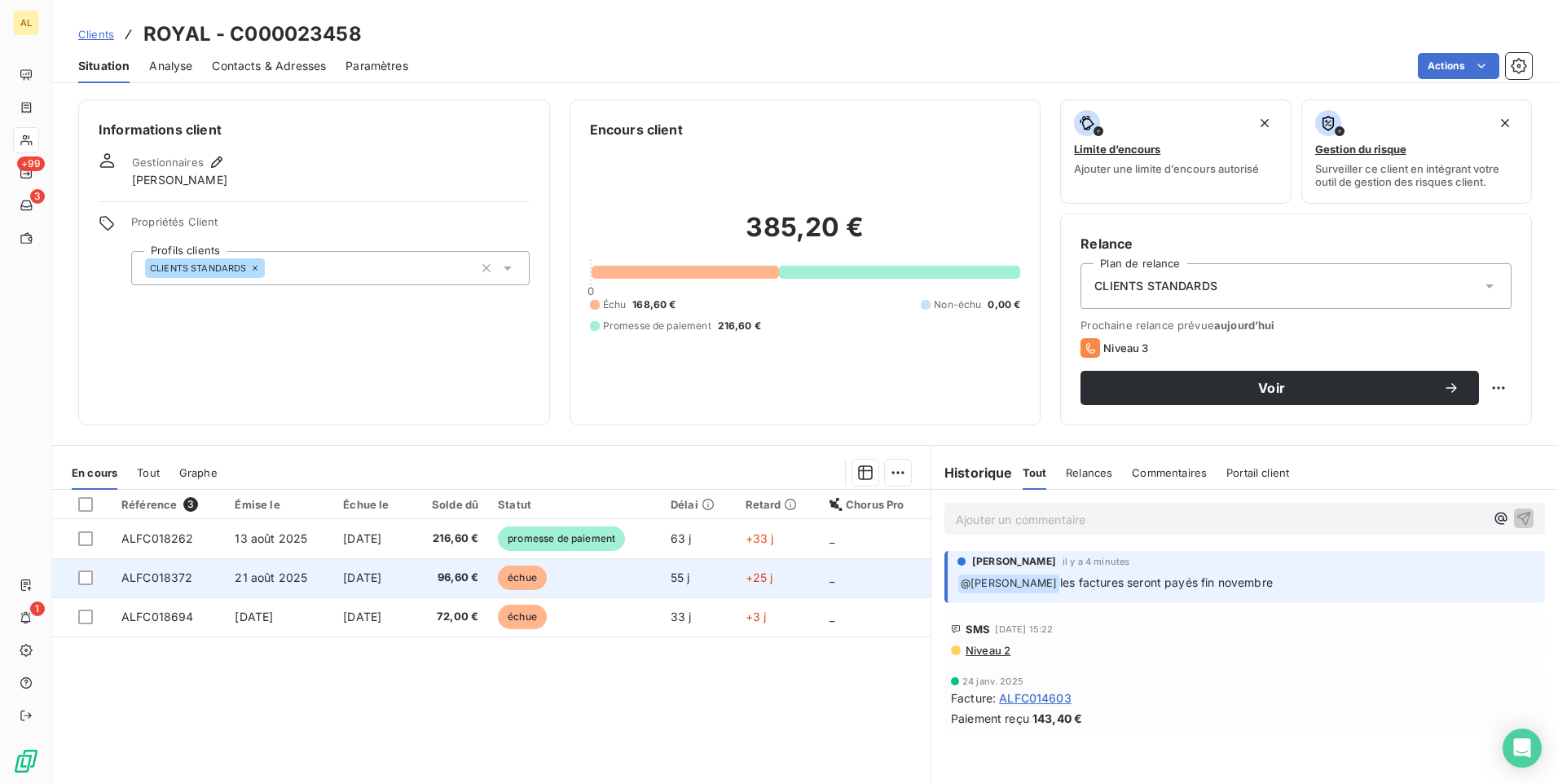
click at [533, 580] on span "échue" at bounding box center [522, 577] width 49 height 24
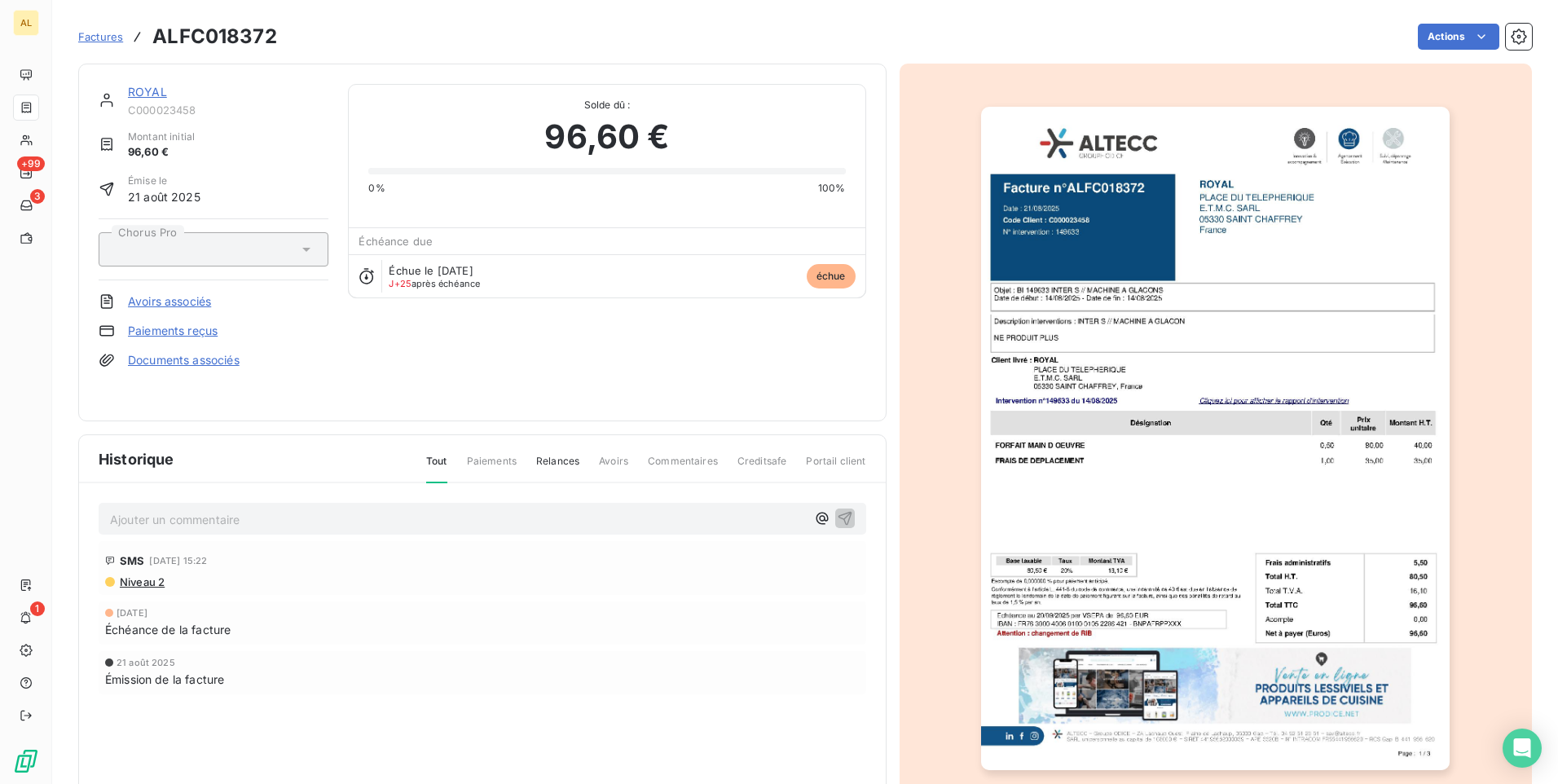
click at [161, 329] on link "Paiements reçus" at bounding box center [172, 330] width 89 height 16
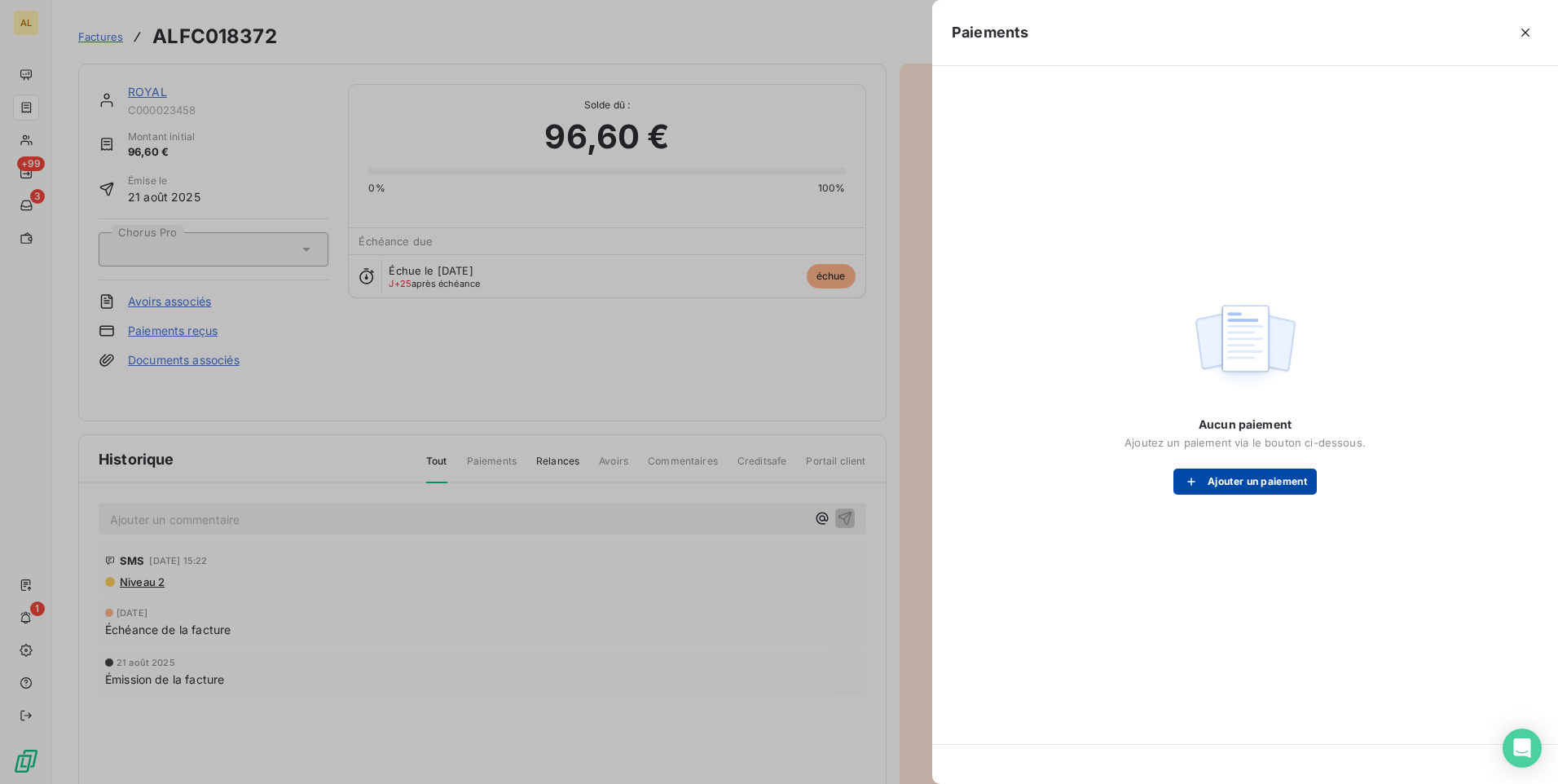
click at [775, 474] on div "button" at bounding box center [1195, 481] width 24 height 16
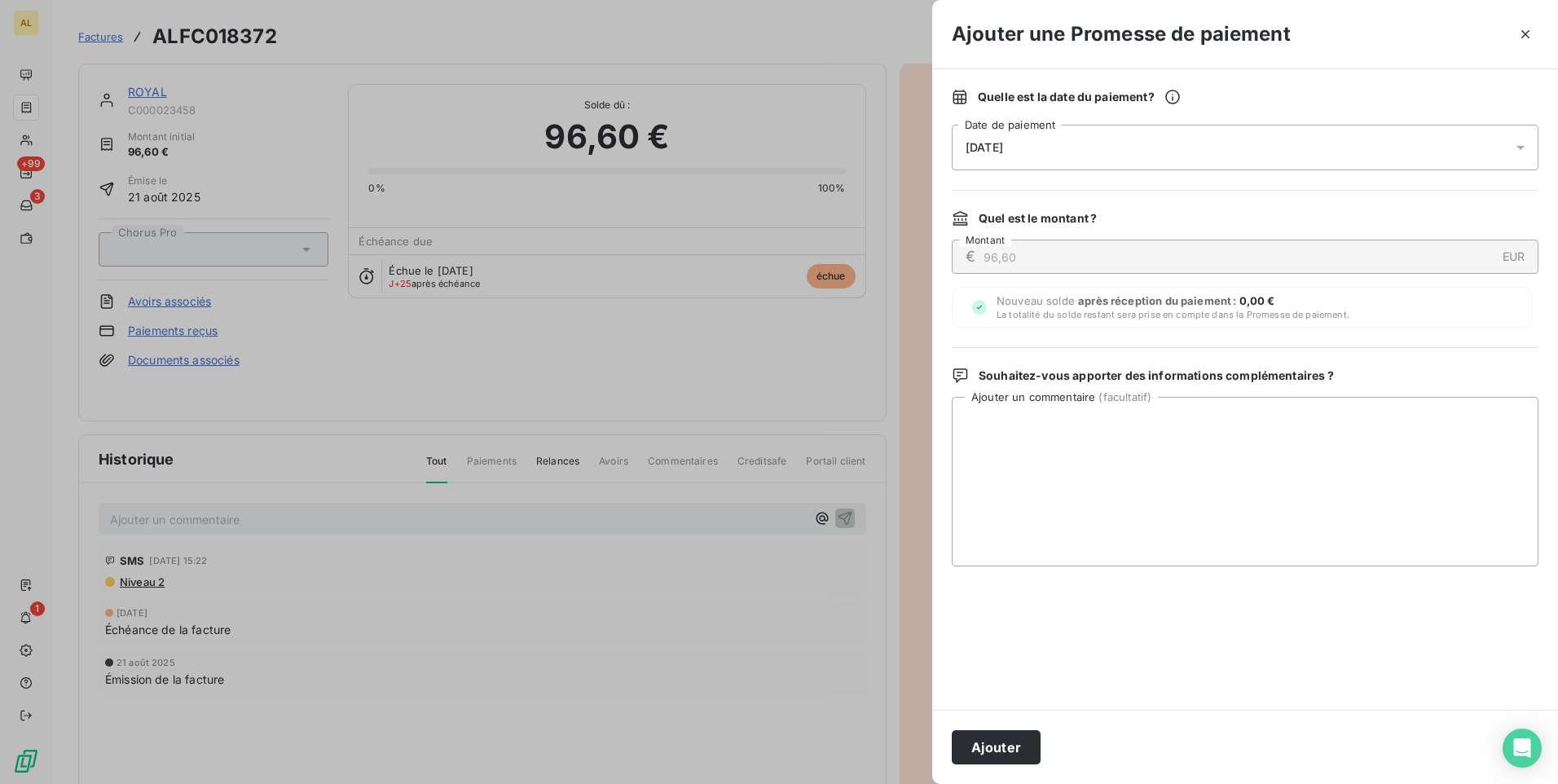
click at [775, 139] on div "[DATE]" at bounding box center [1245, 147] width 587 height 45
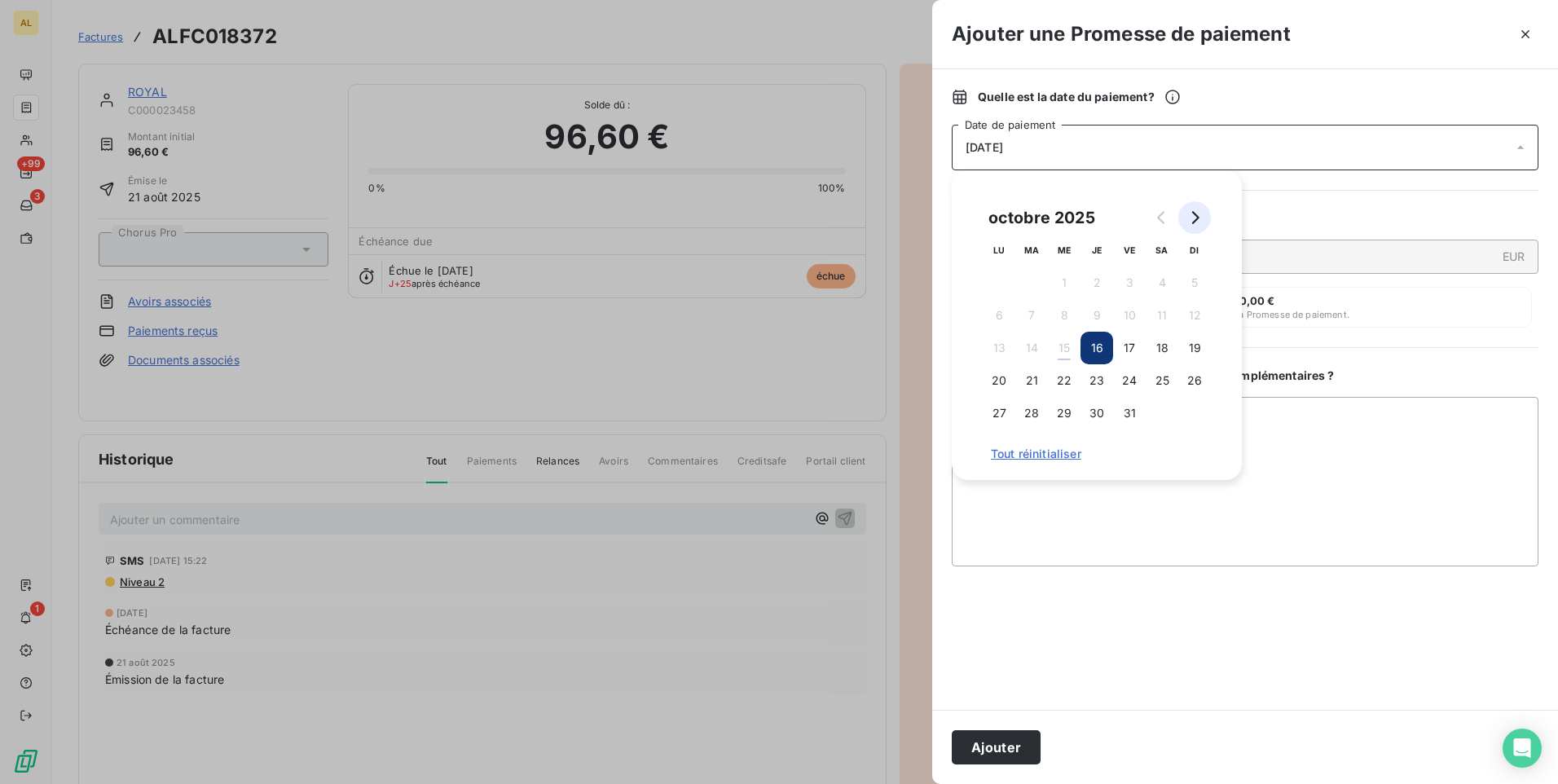
click at [775, 214] on icon "Go to next month" at bounding box center [1194, 217] width 13 height 13
click at [775, 411] on button "30" at bounding box center [1194, 413] width 33 height 33
click at [775, 582] on button "Ajouter" at bounding box center [996, 747] width 89 height 34
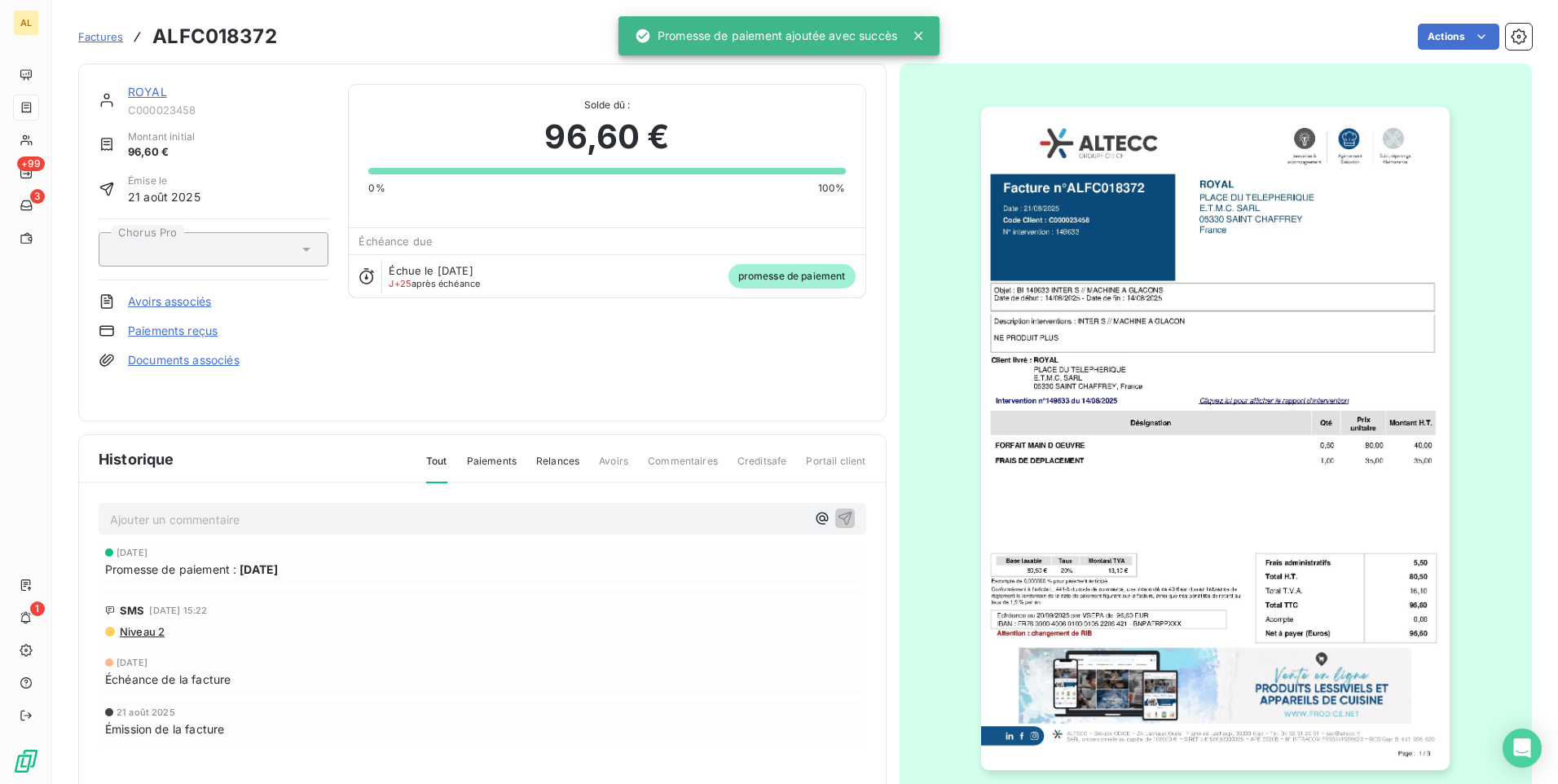
click at [148, 93] on link "ROYAL" at bounding box center [148, 92] width 39 height 14
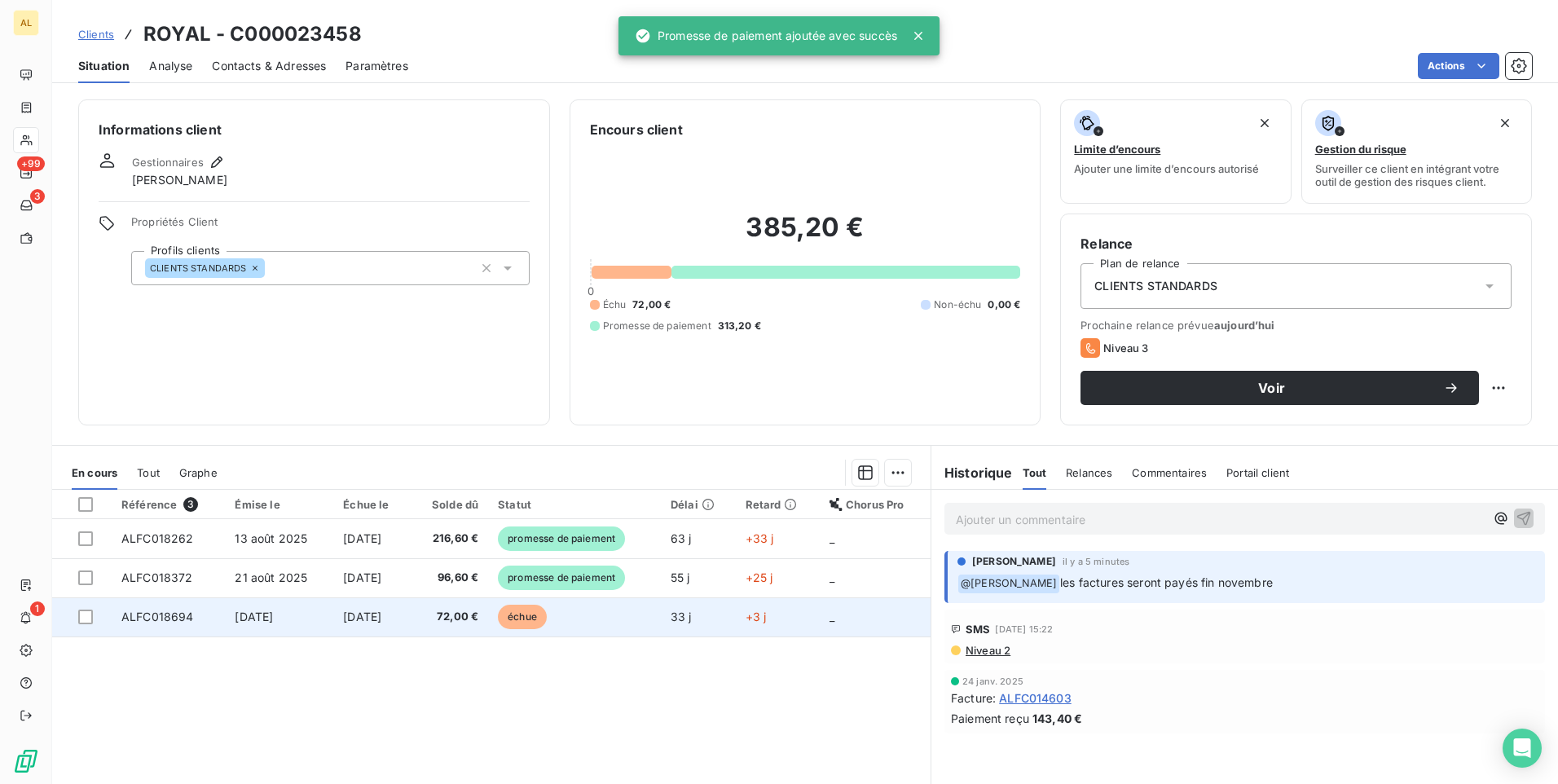
click at [547, 582] on span "échue" at bounding box center [522, 617] width 49 height 24
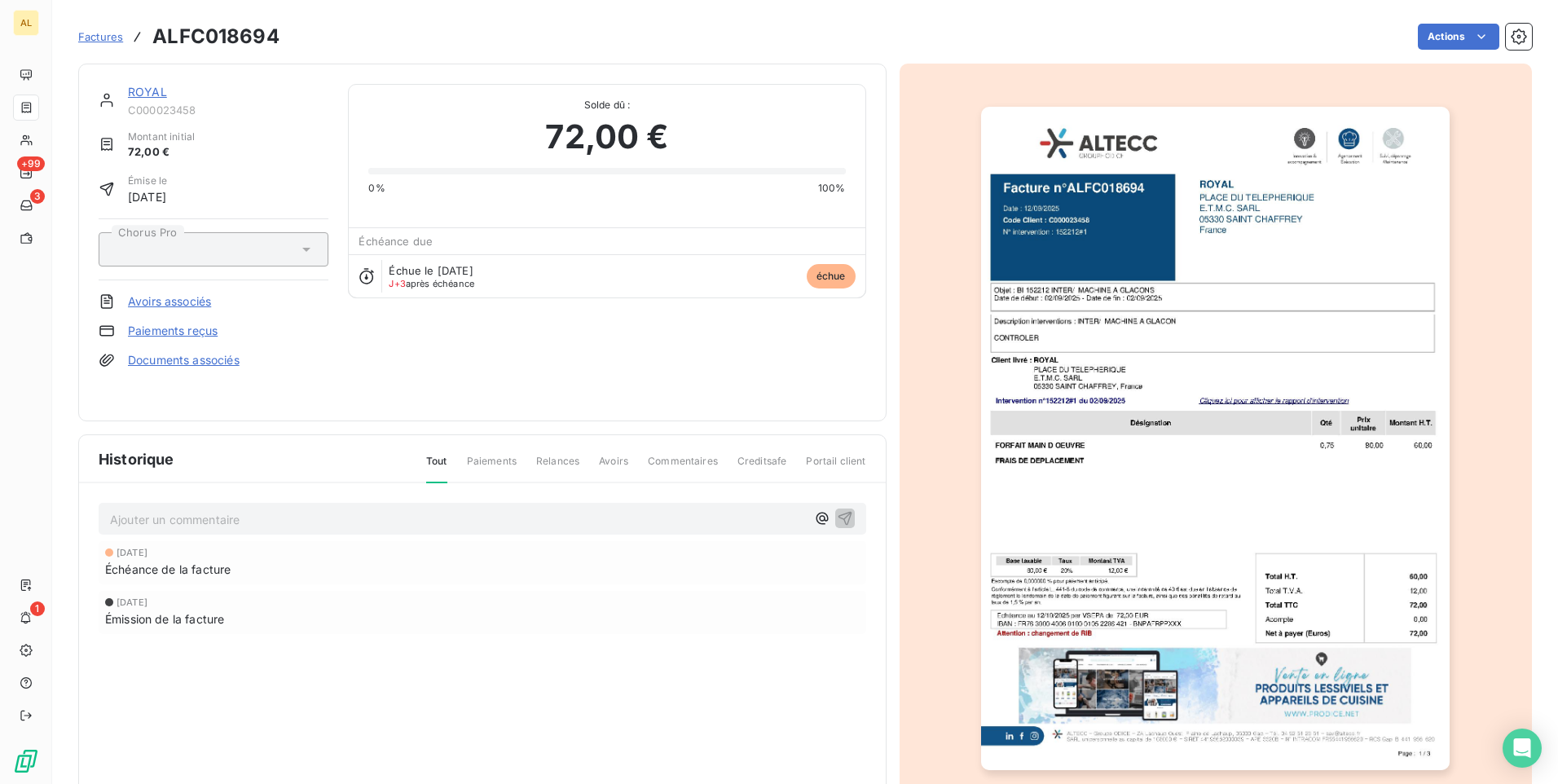
click at [208, 330] on link "Paiements reçus" at bounding box center [172, 330] width 89 height 16
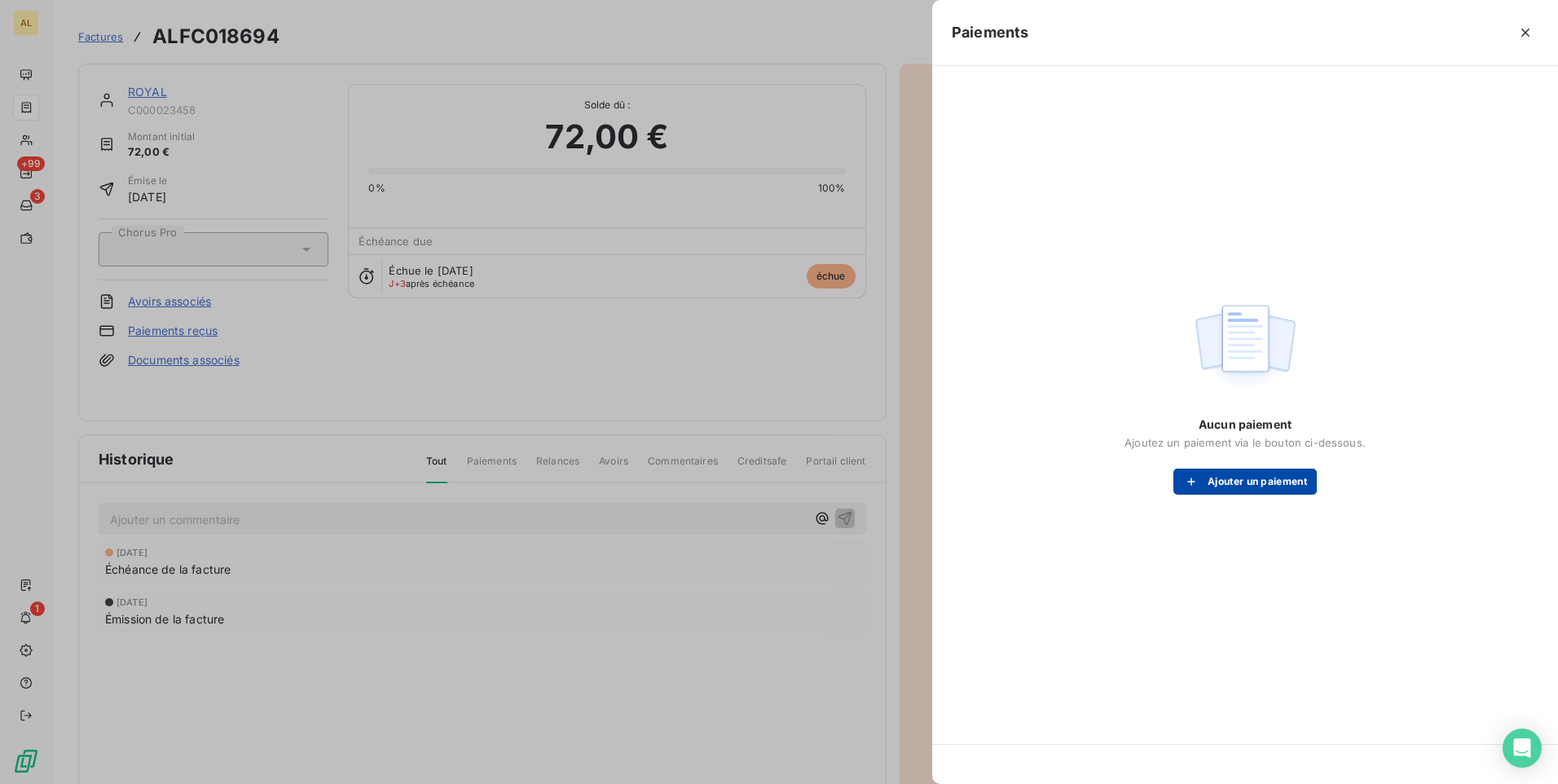
click at [775, 474] on button "Ajouter un paiement" at bounding box center [1245, 481] width 143 height 26
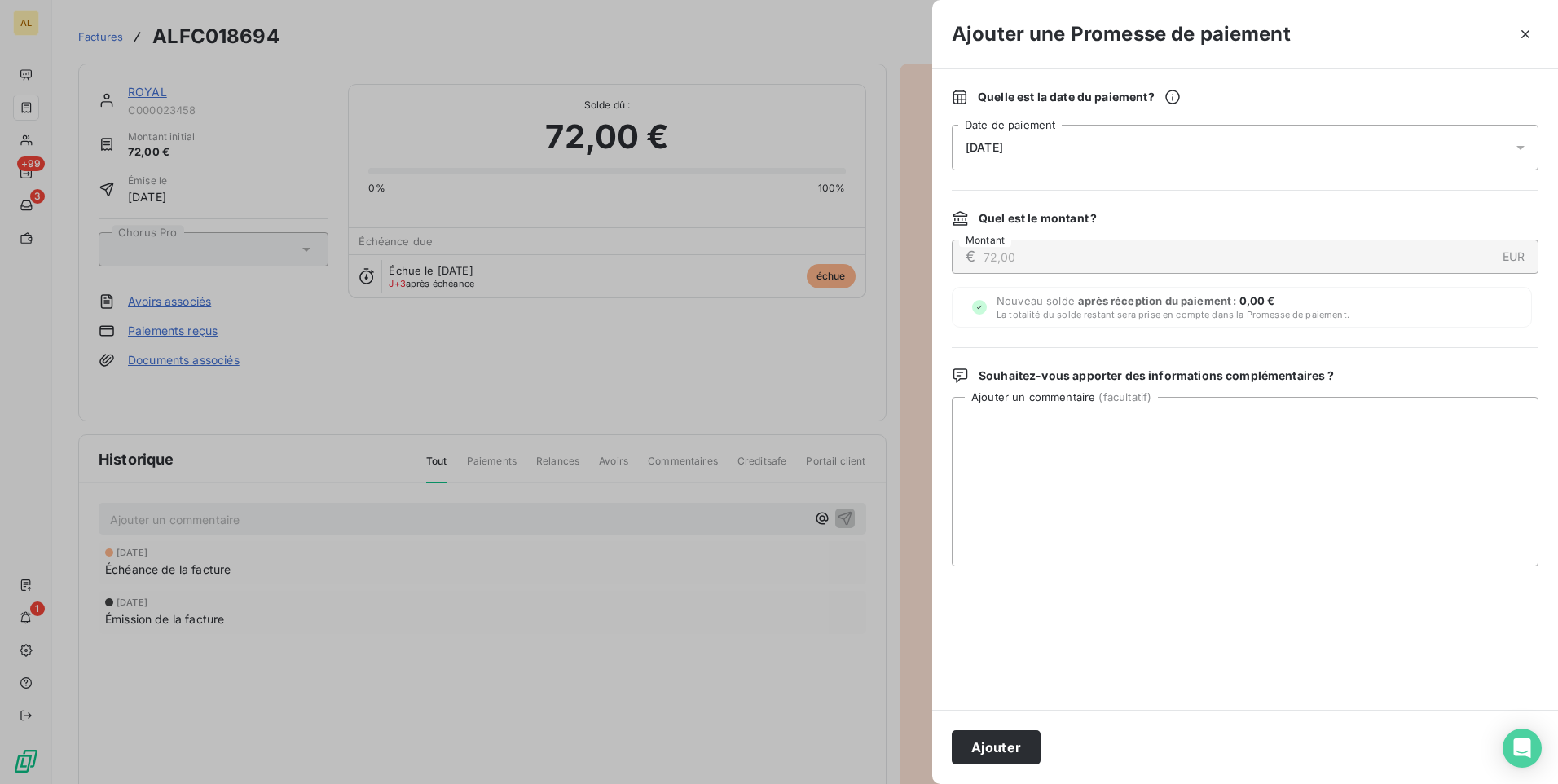
click at [775, 142] on span "[DATE]" at bounding box center [984, 147] width 38 height 13
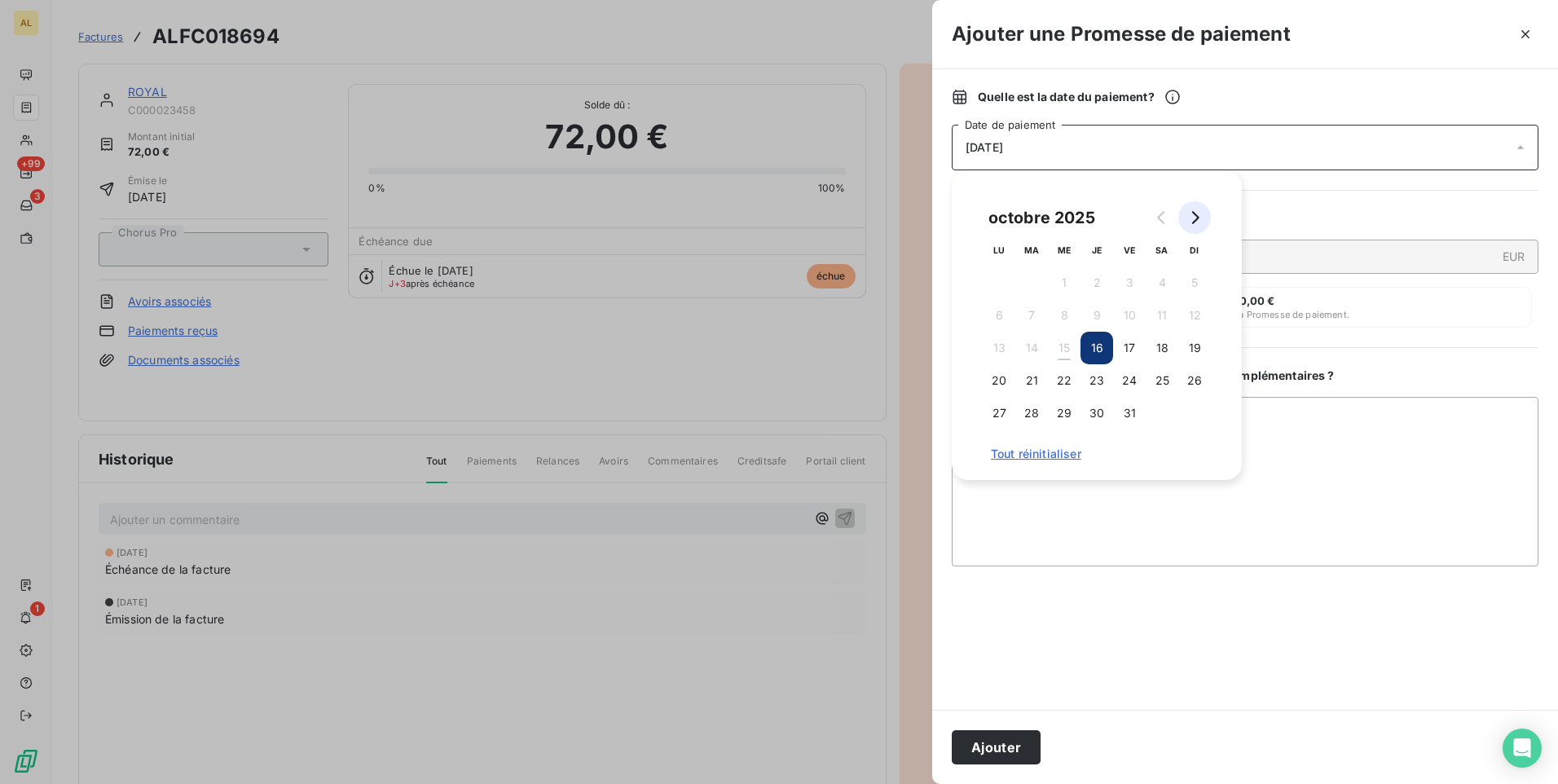
click at [775, 217] on icon "Go to next month" at bounding box center [1194, 217] width 13 height 13
drag, startPoint x: 1187, startPoint y: 404, endPoint x: 869, endPoint y: 634, distance: 392.5
click at [775, 404] on button "30" at bounding box center [1194, 413] width 33 height 33
click at [775, 582] on button "Ajouter" at bounding box center [996, 747] width 89 height 34
